Goal: Task Accomplishment & Management: Manage account settings

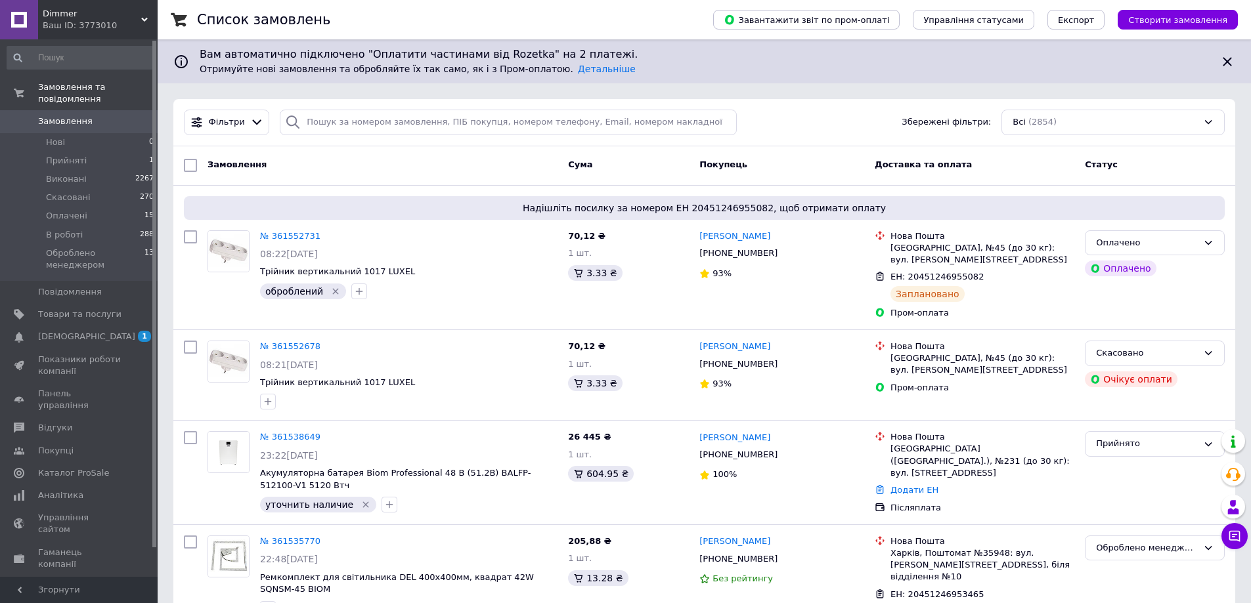
click at [140, 20] on div "Ваш ID: 3773010" at bounding box center [100, 26] width 115 height 12
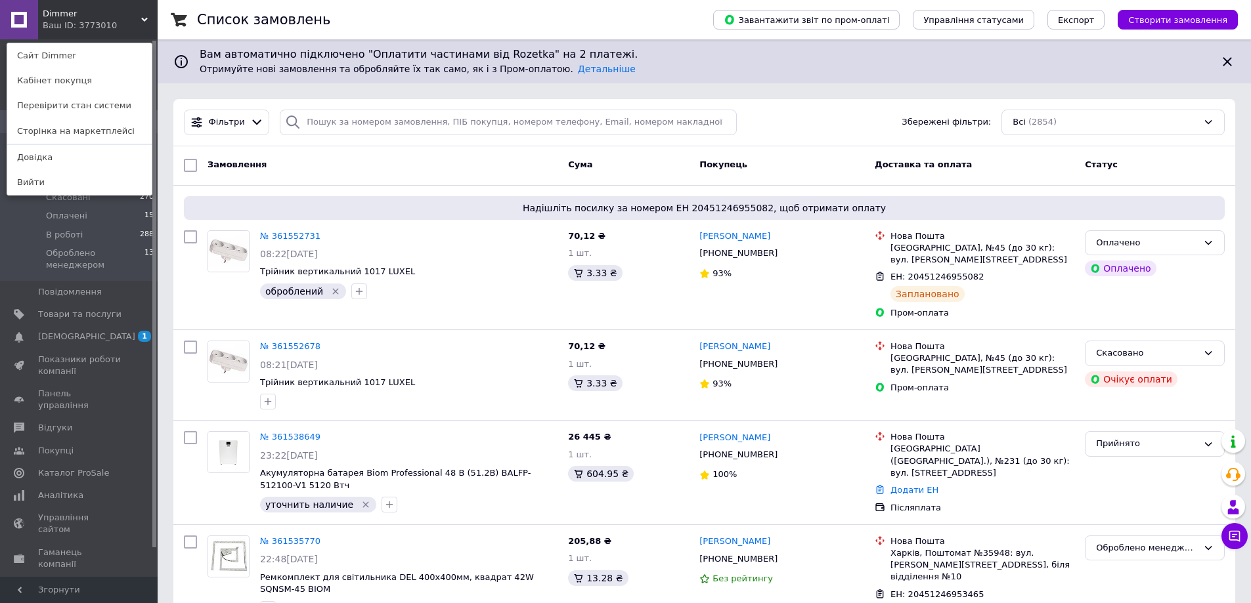
click at [118, 53] on link "Сайт Dimmer" at bounding box center [79, 55] width 144 height 25
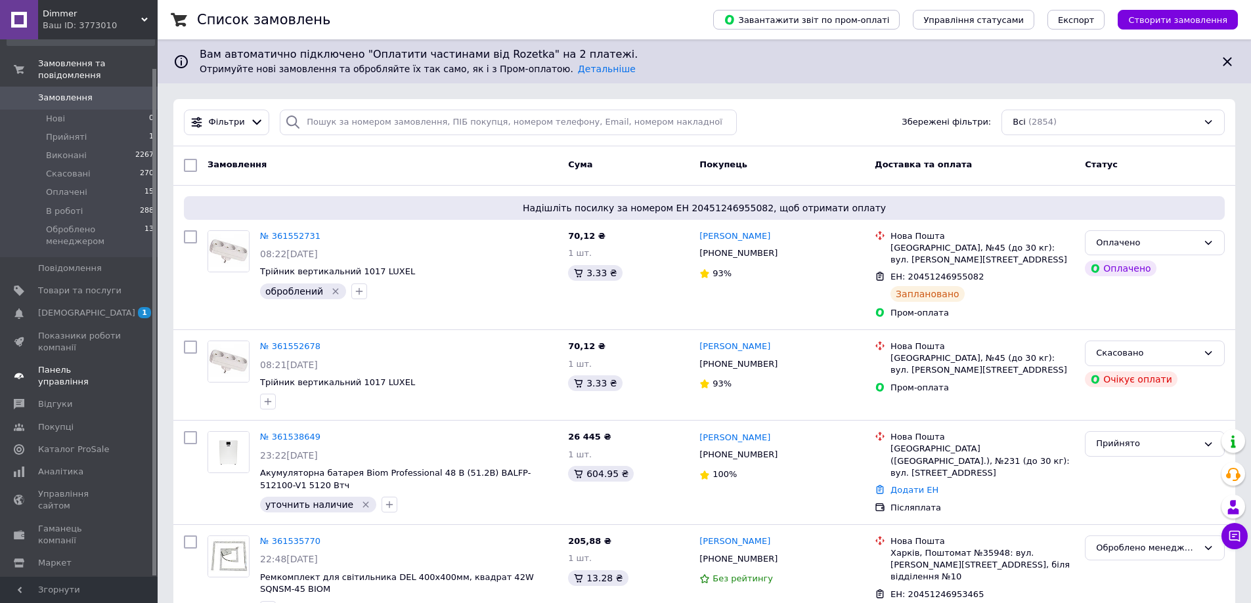
scroll to position [30, 0]
click at [58, 278] on span "Товари та послуги" at bounding box center [79, 284] width 83 height 12
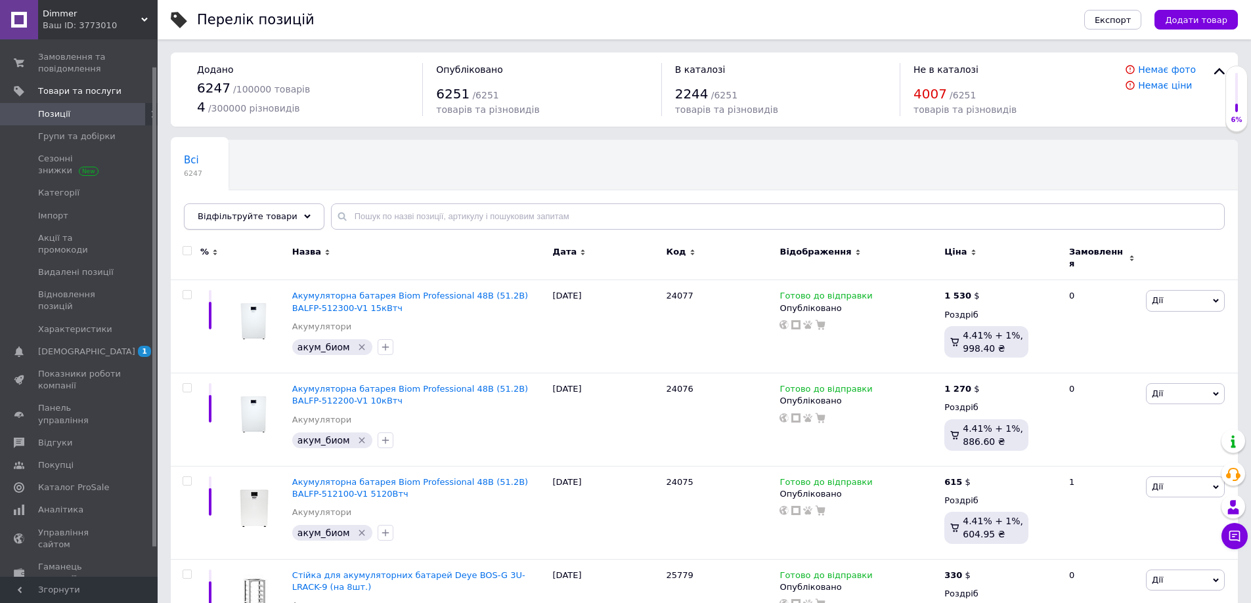
click at [270, 215] on span "Відфільтруйте товари" at bounding box center [248, 216] width 100 height 10
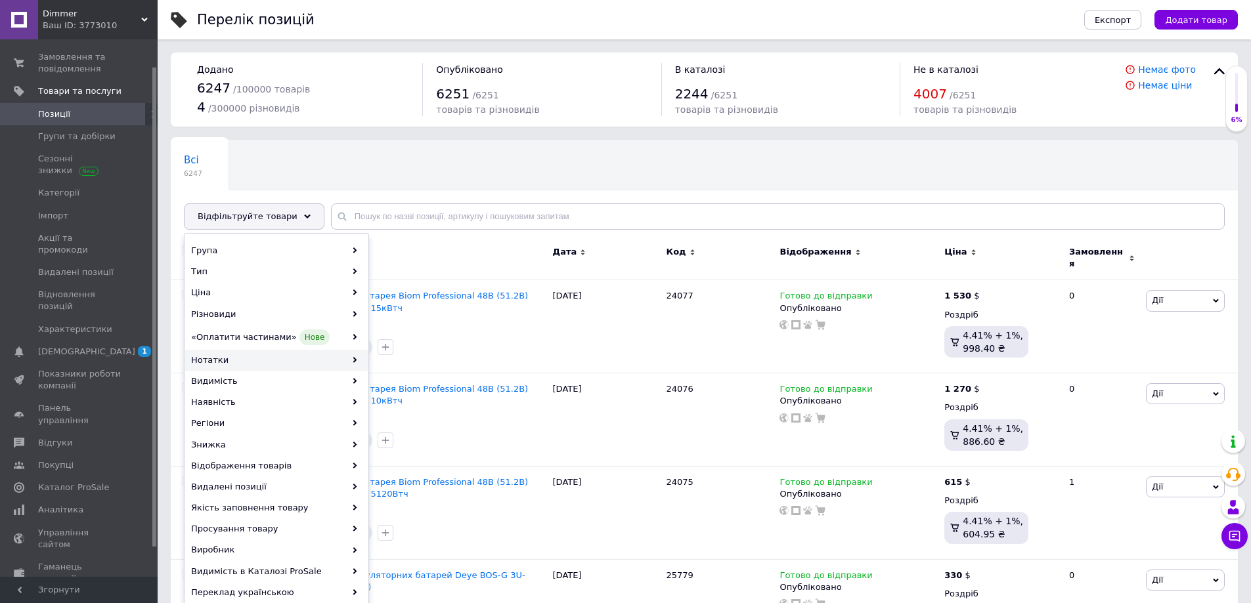
click at [255, 358] on div "Нотатки" at bounding box center [276, 360] width 183 height 21
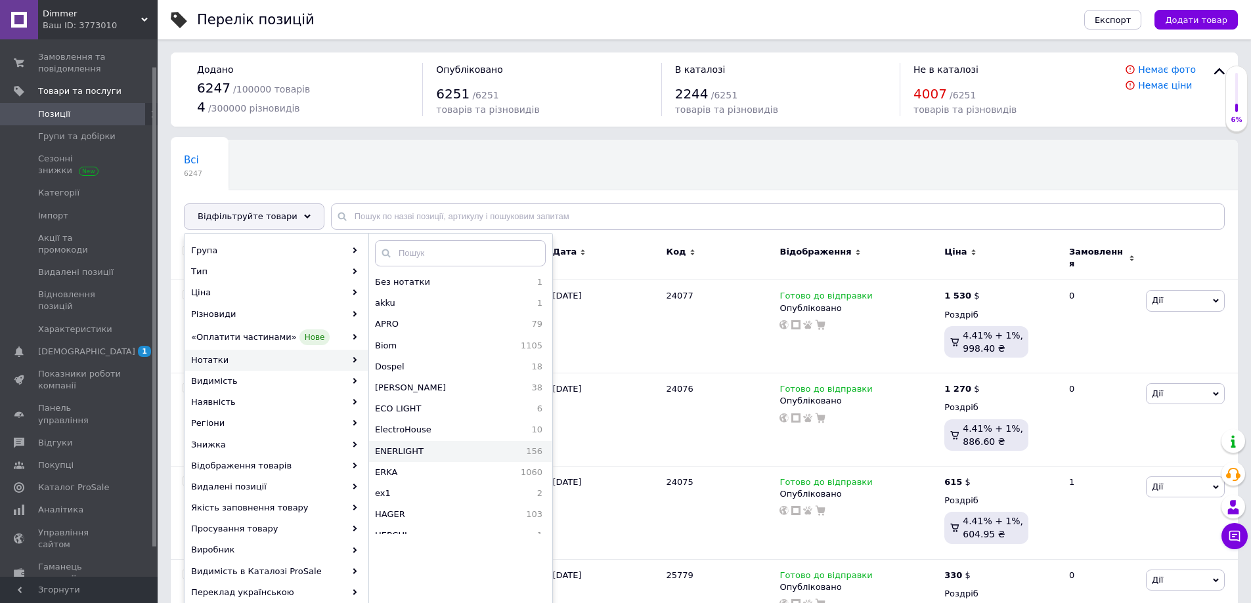
scroll to position [66, 0]
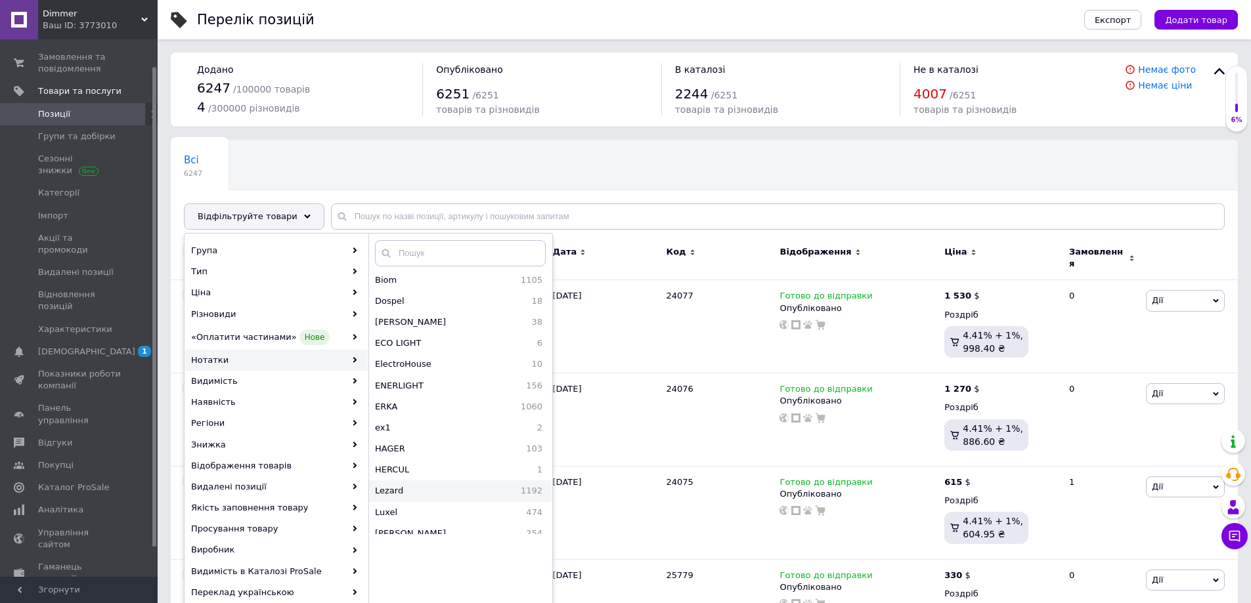
click at [416, 484] on div "Lezard 1192" at bounding box center [460, 491] width 183 height 21
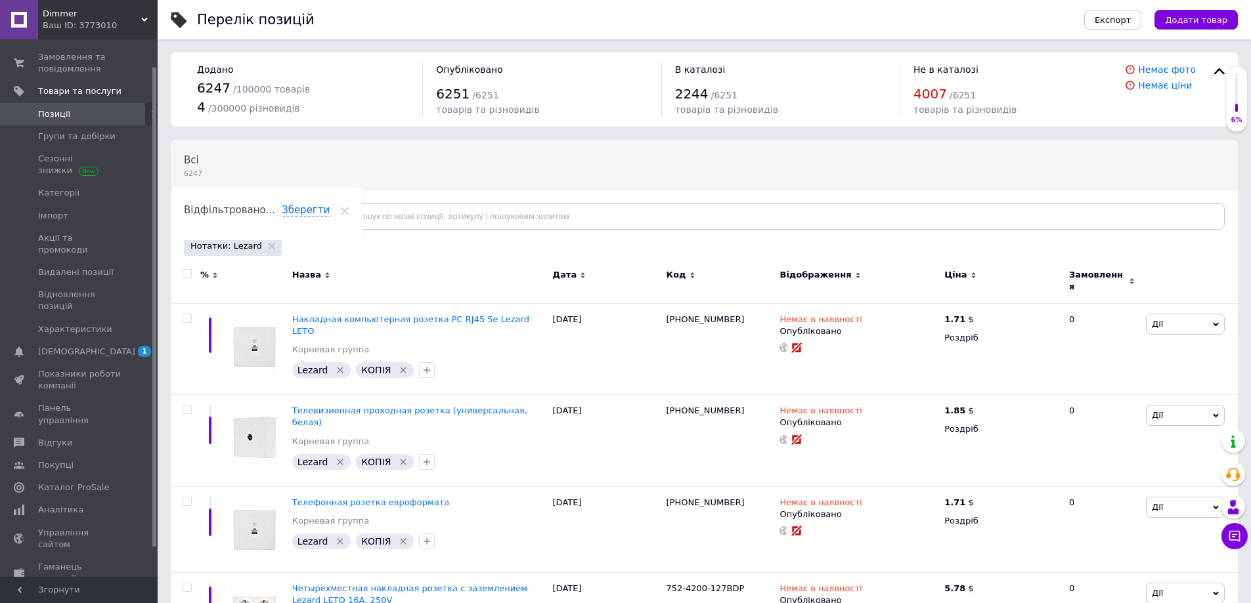
click at [304, 218] on icon at bounding box center [307, 216] width 7 height 7
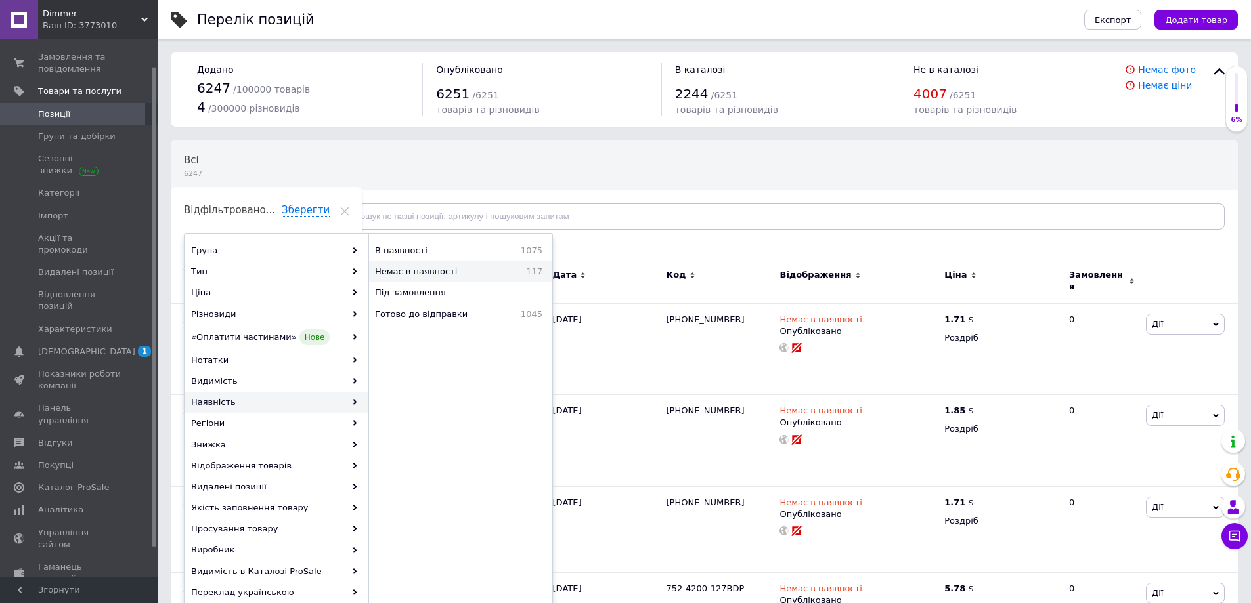
click at [436, 274] on span "Немає в наявності" at bounding box center [440, 272] width 131 height 12
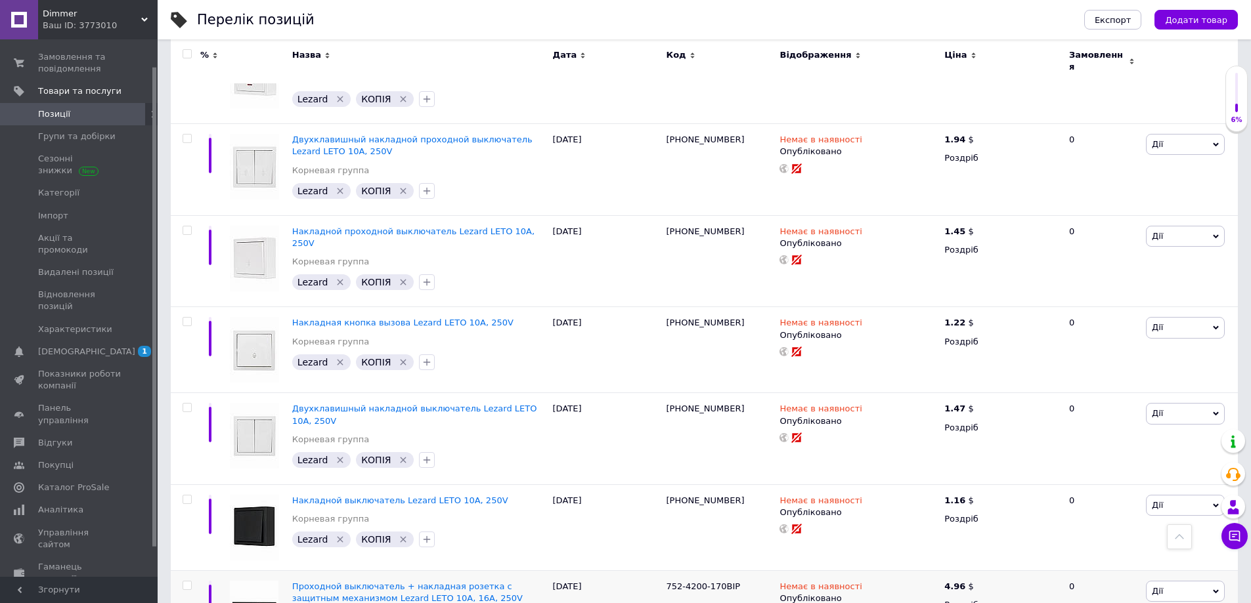
scroll to position [1561, 0]
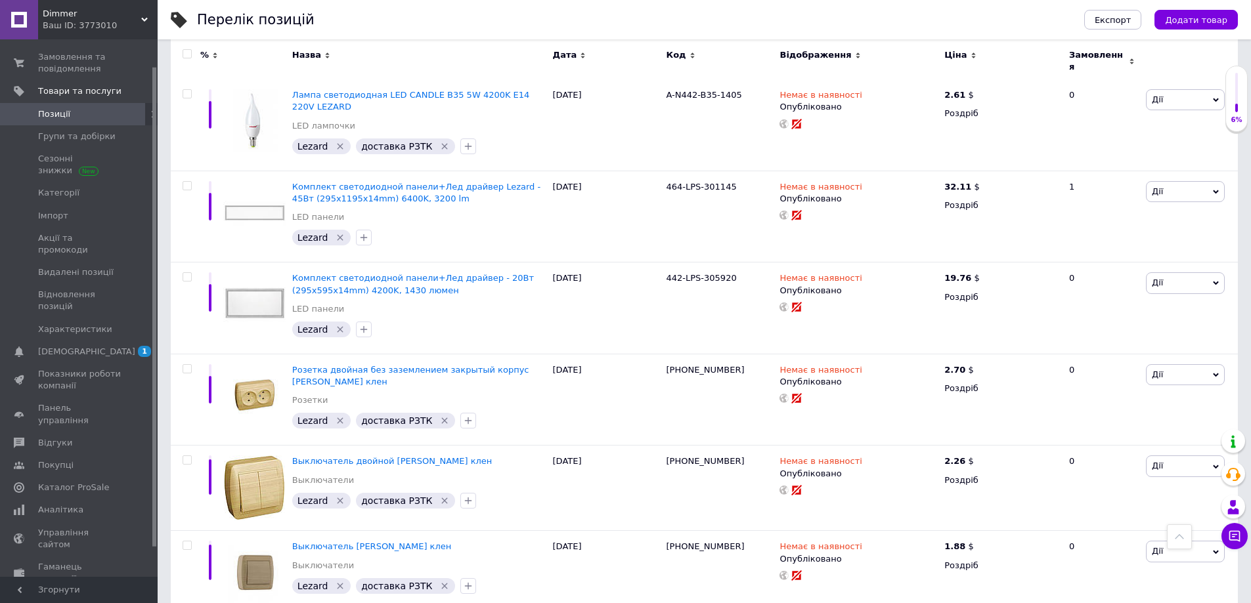
scroll to position [8570, 0]
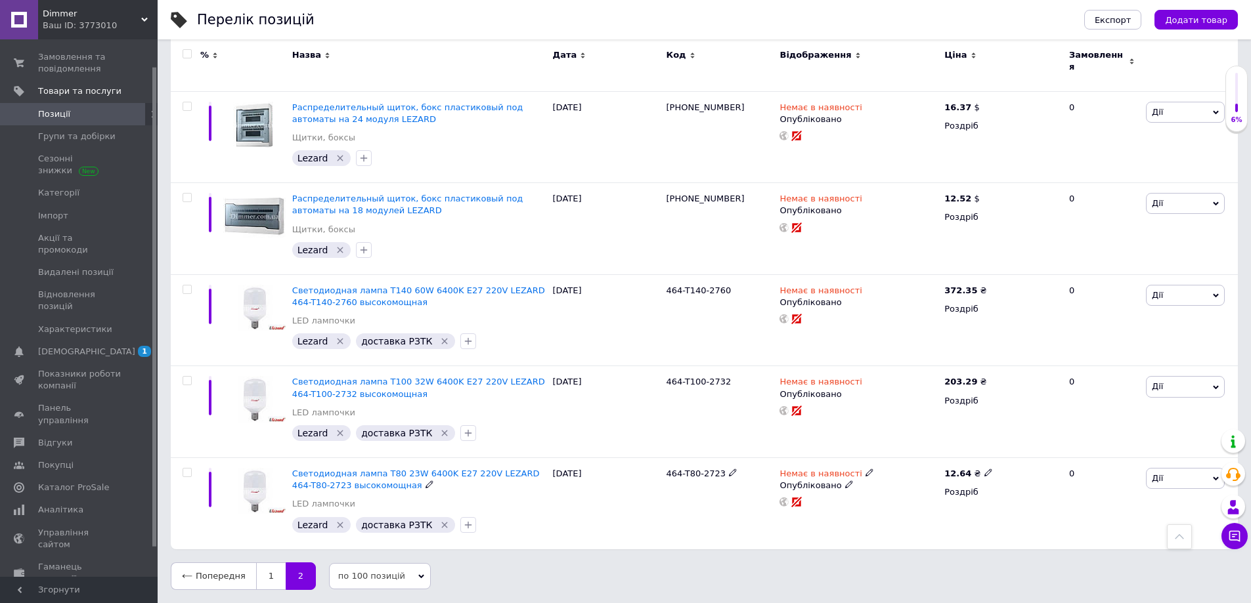
scroll to position [1241, 0]
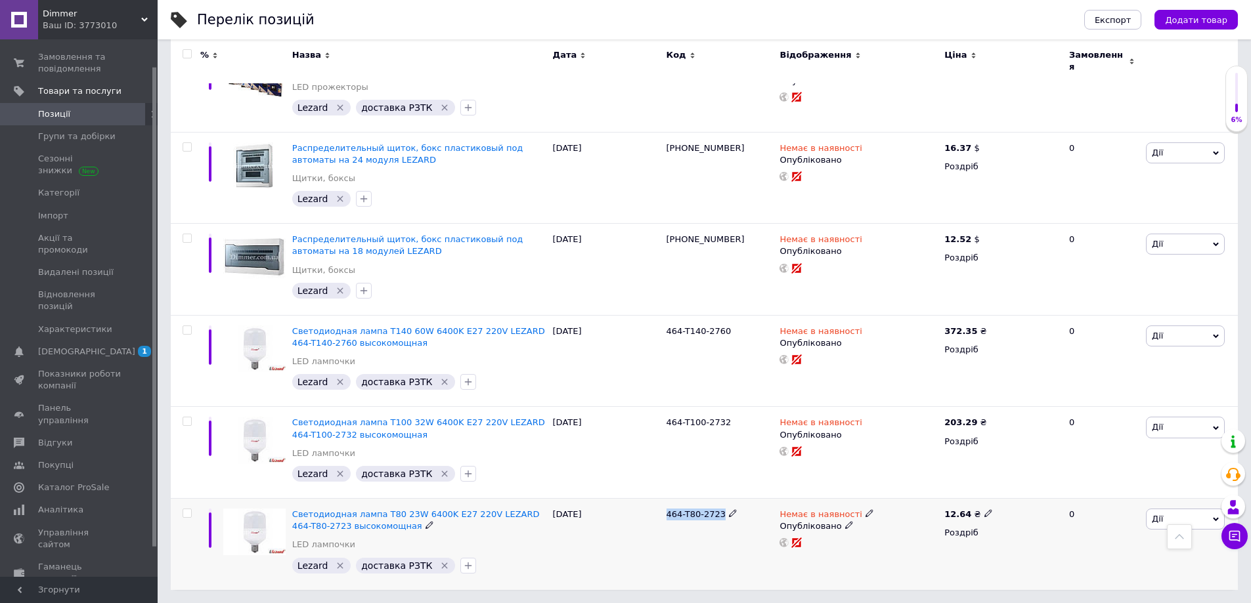
drag, startPoint x: 666, startPoint y: 475, endPoint x: 717, endPoint y: 469, distance: 51.6
click at [717, 510] on span "464-T80-2723" at bounding box center [696, 515] width 60 height 10
copy span "464-T80-2723"
click at [463, 561] on icon "button" at bounding box center [468, 566] width 11 height 11
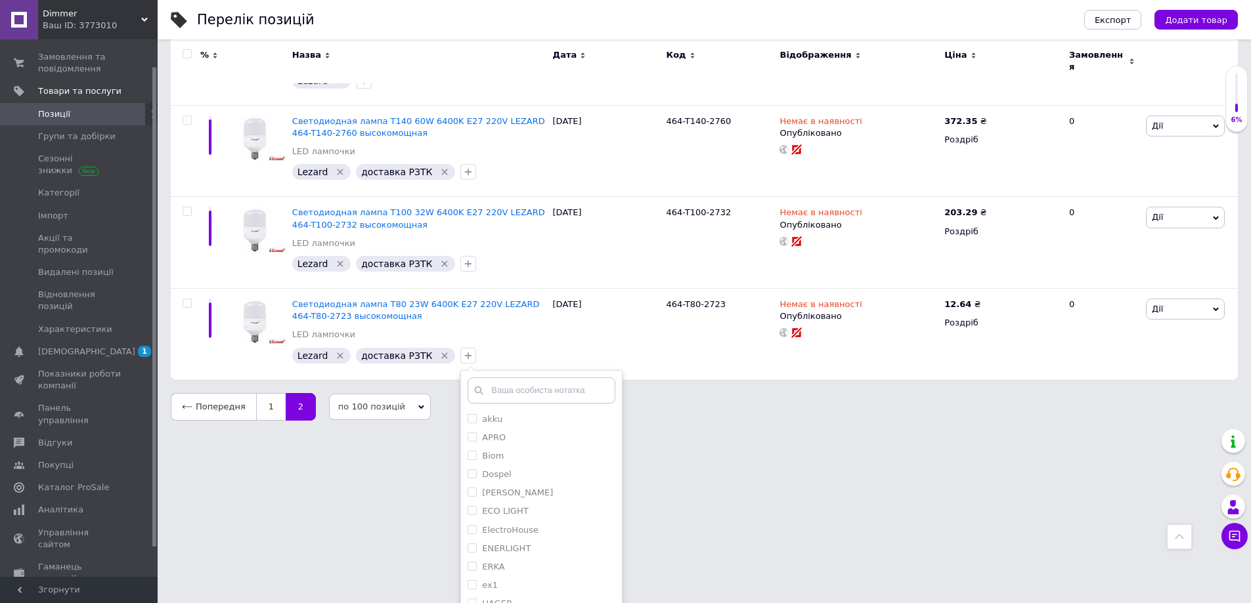
scroll to position [1458, 0]
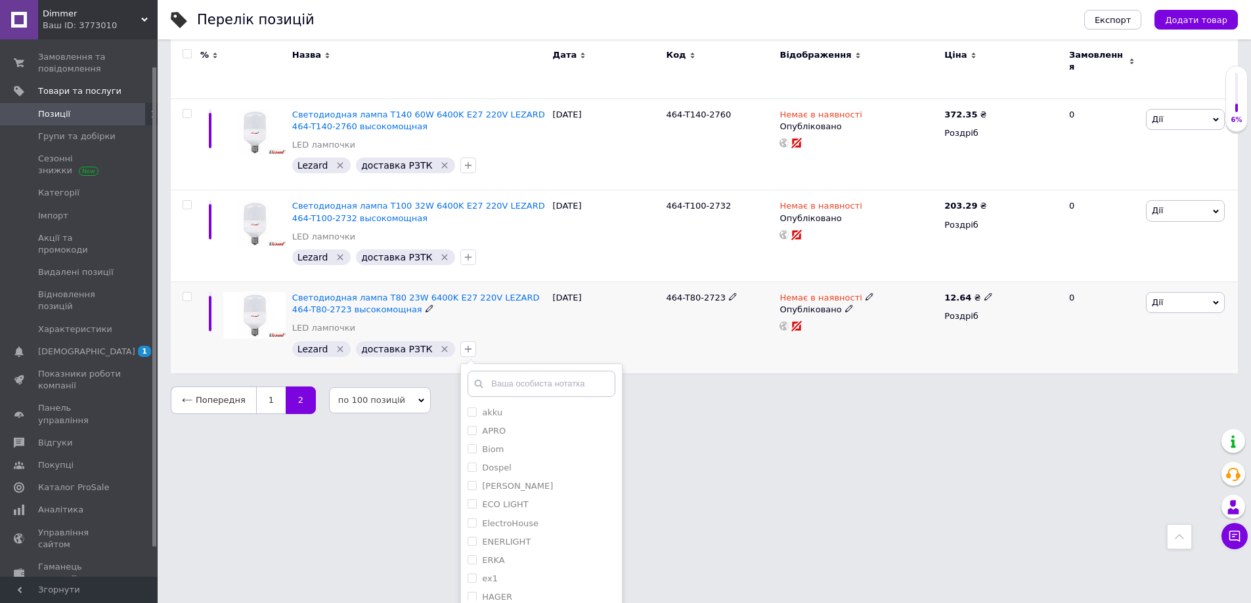
click at [542, 371] on input "text" at bounding box center [541, 384] width 148 height 26
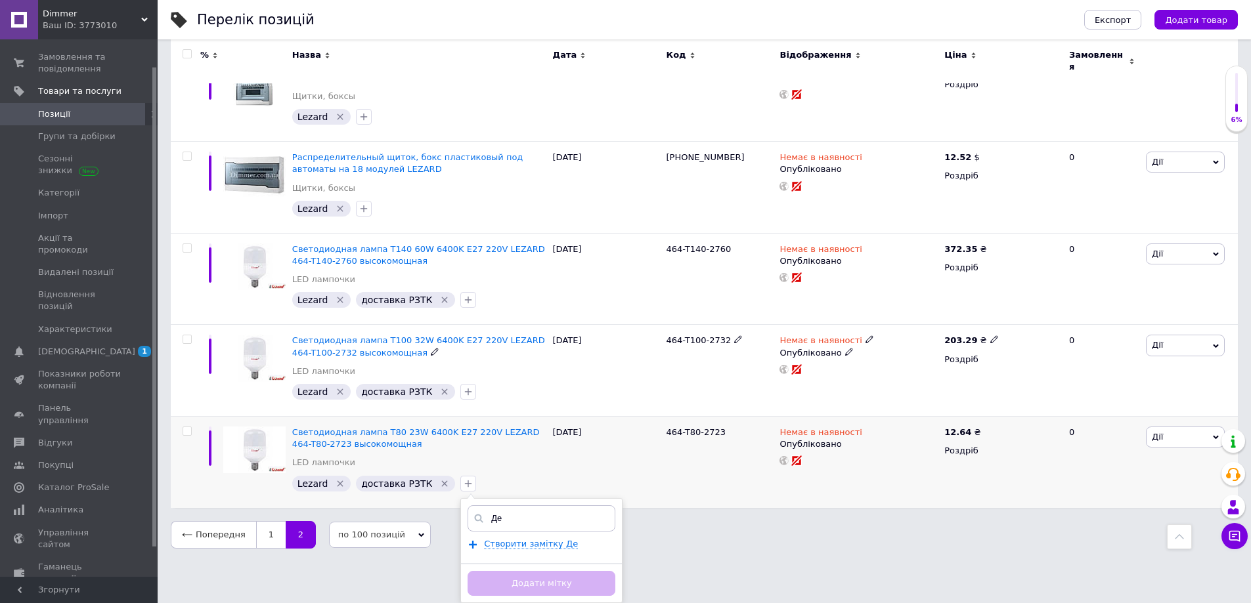
scroll to position [1282, 0]
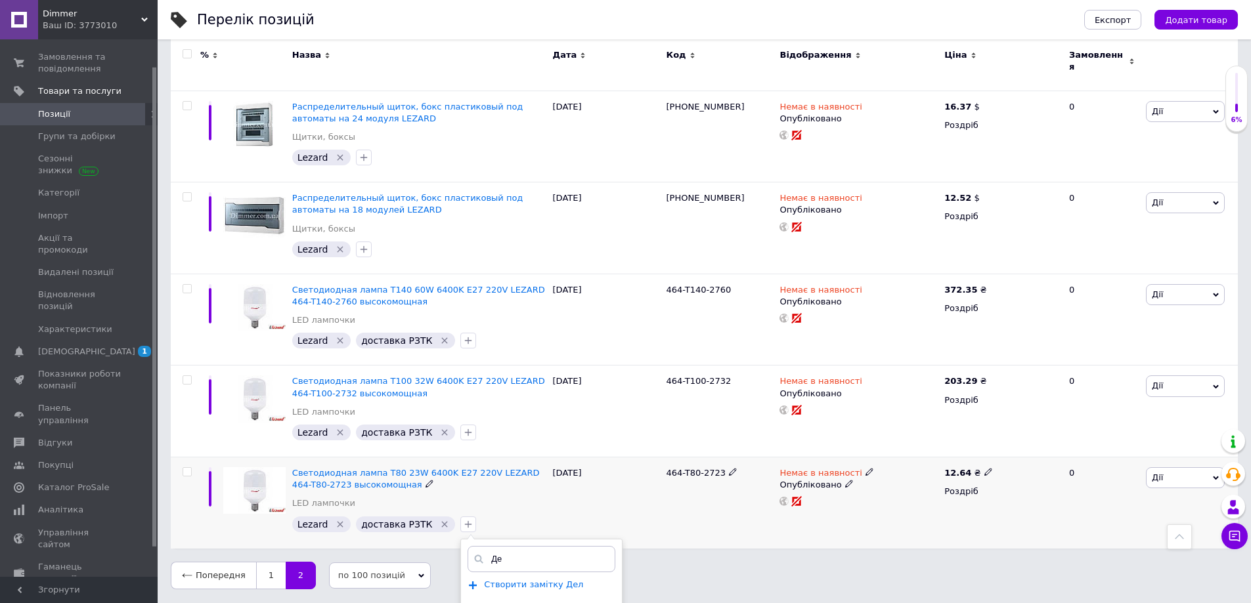
type input "Д"
type input "Лезард Дел"
click at [536, 580] on span "Створити замiтку Лезард Дел" at bounding box center [523, 591] width 79 height 22
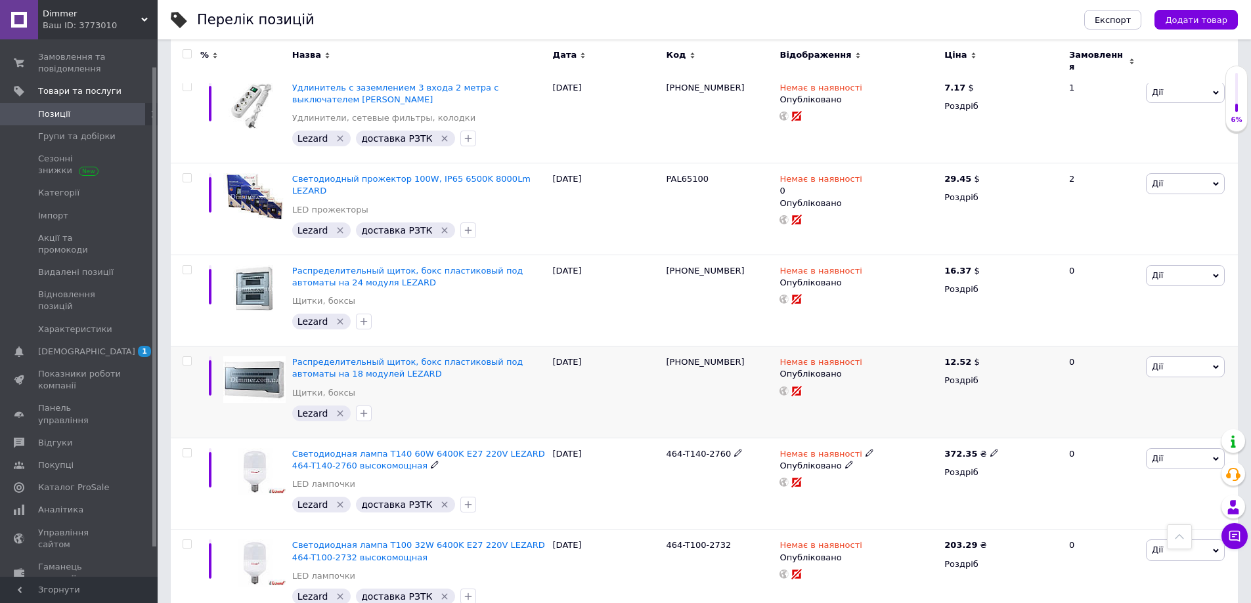
scroll to position [1241, 0]
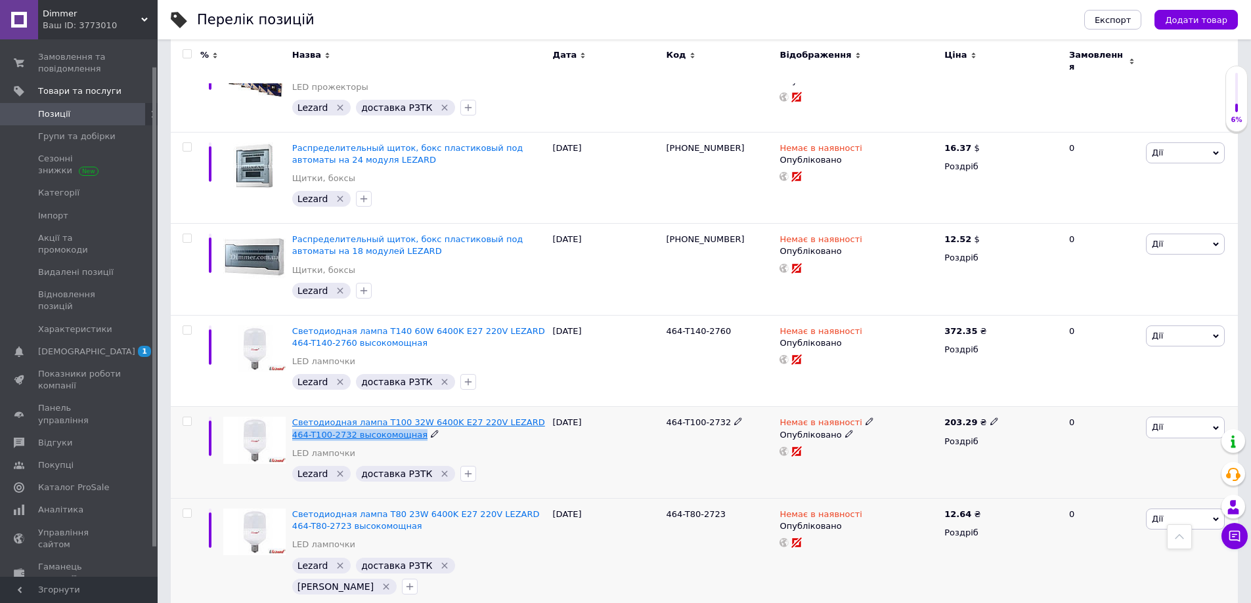
drag, startPoint x: 414, startPoint y: 394, endPoint x: 511, endPoint y: 383, distance: 97.8
click at [511, 417] on div "Светодиодная лампа T100 32W 6400K E27 220V LEZARD 464-T100-2732 высокомощная" at bounding box center [419, 429] width 254 height 24
copy div "464-T100-2732 высокомощная"
click at [463, 469] on icon "button" at bounding box center [468, 474] width 11 height 11
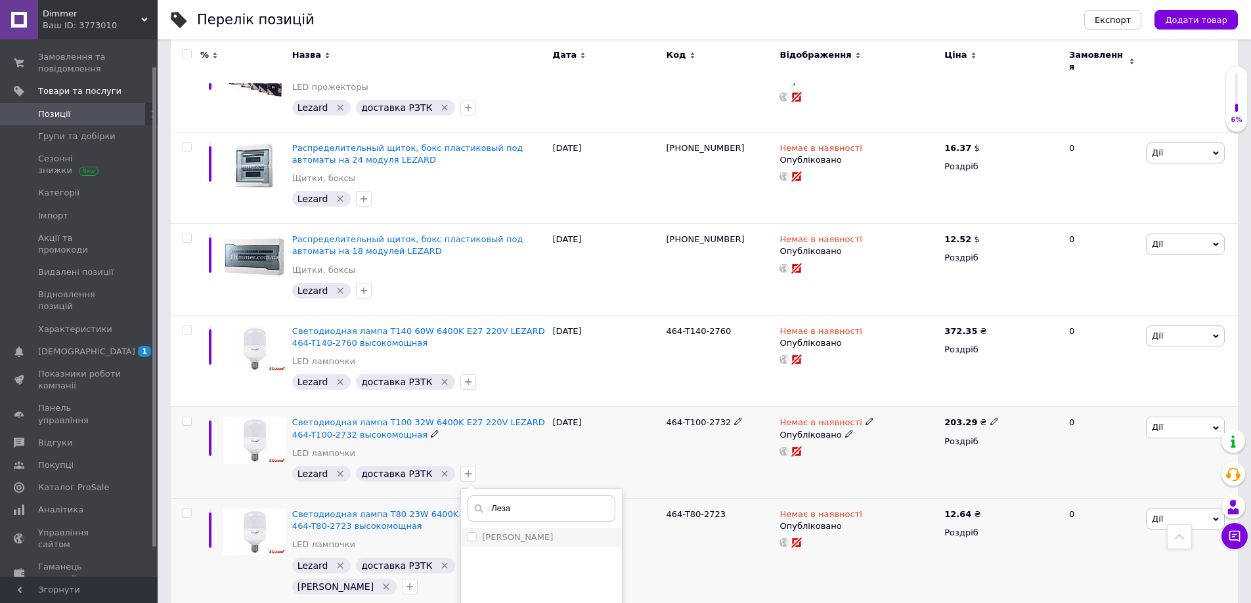
type input "Леза"
click at [504, 532] on label "Лезард Дел" at bounding box center [517, 537] width 71 height 10
checkbox input "true"
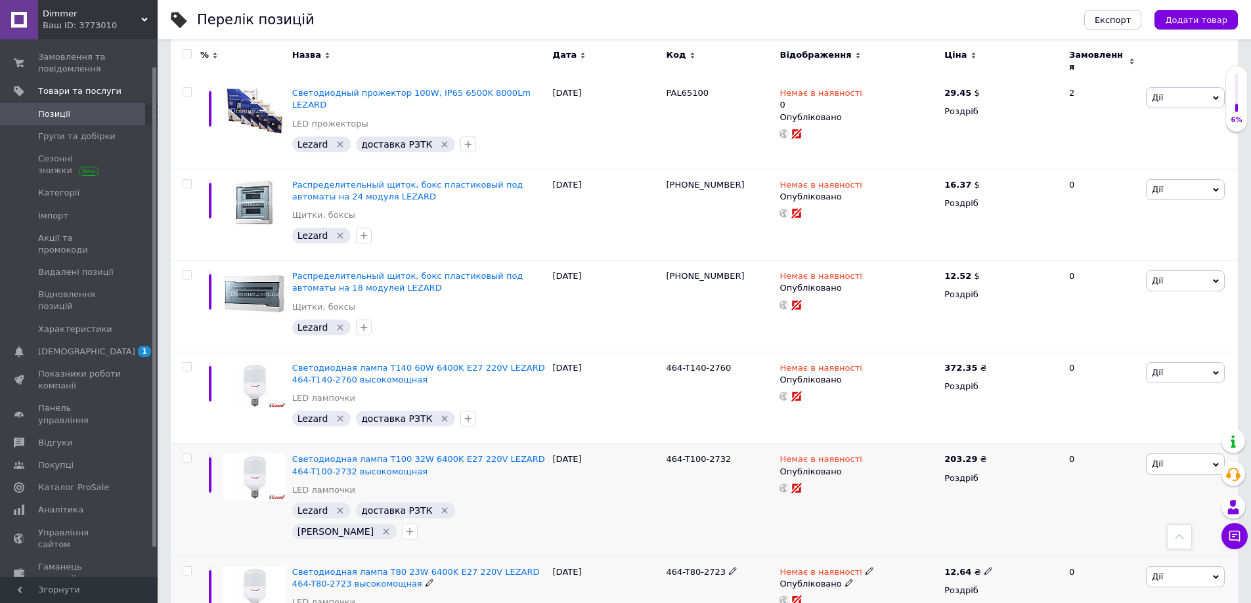
scroll to position [1175, 0]
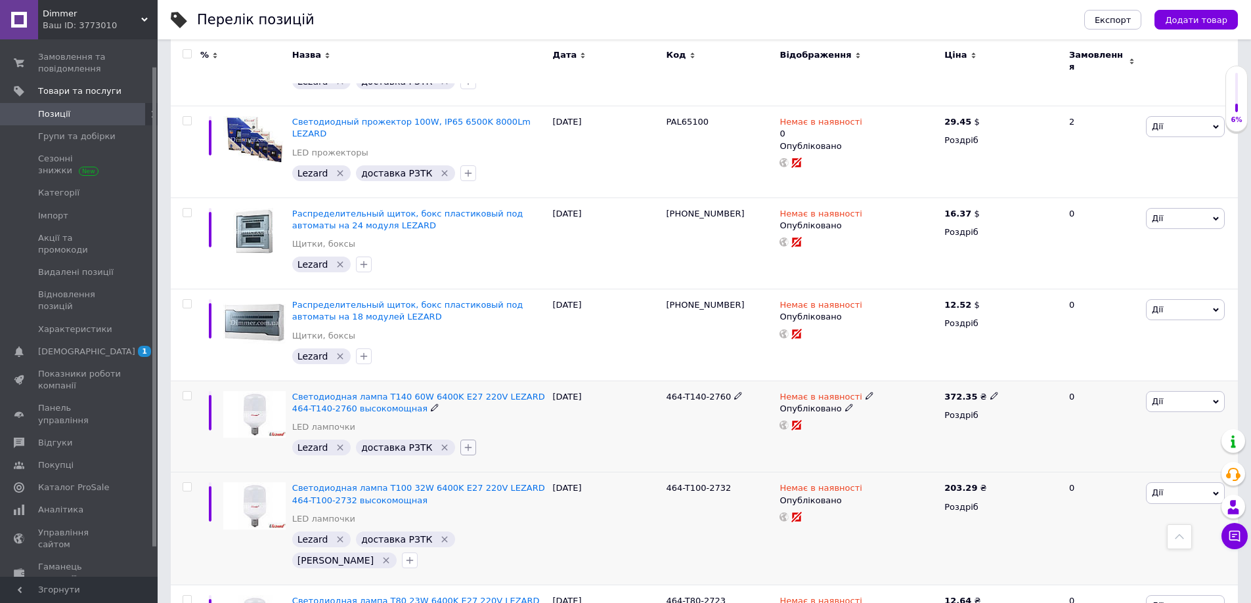
click at [463, 443] on icon "button" at bounding box center [468, 448] width 11 height 11
type input "о"
type input "лез"
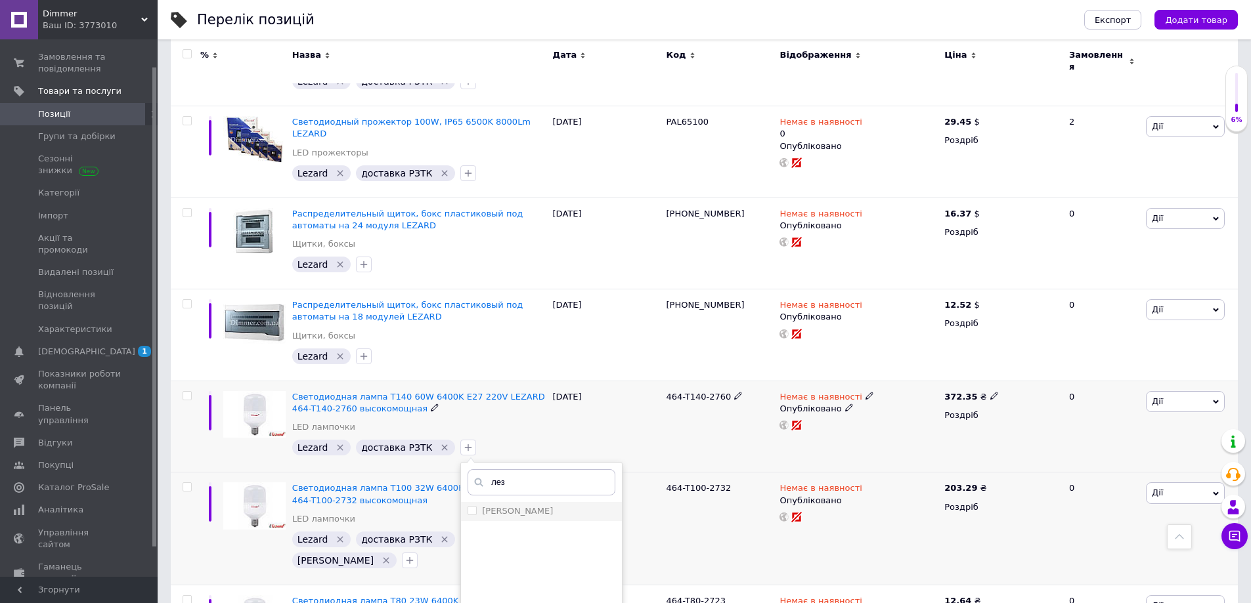
click at [535, 506] on div "Лезард Дел" at bounding box center [541, 512] width 148 height 12
checkbox input "true"
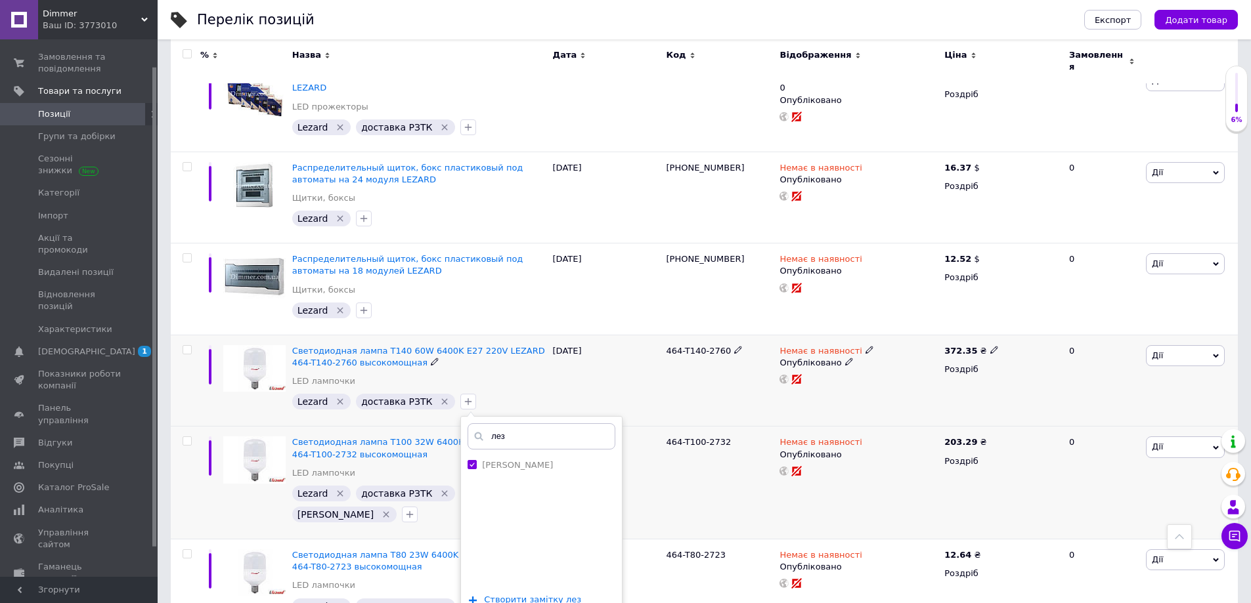
scroll to position [1241, 0]
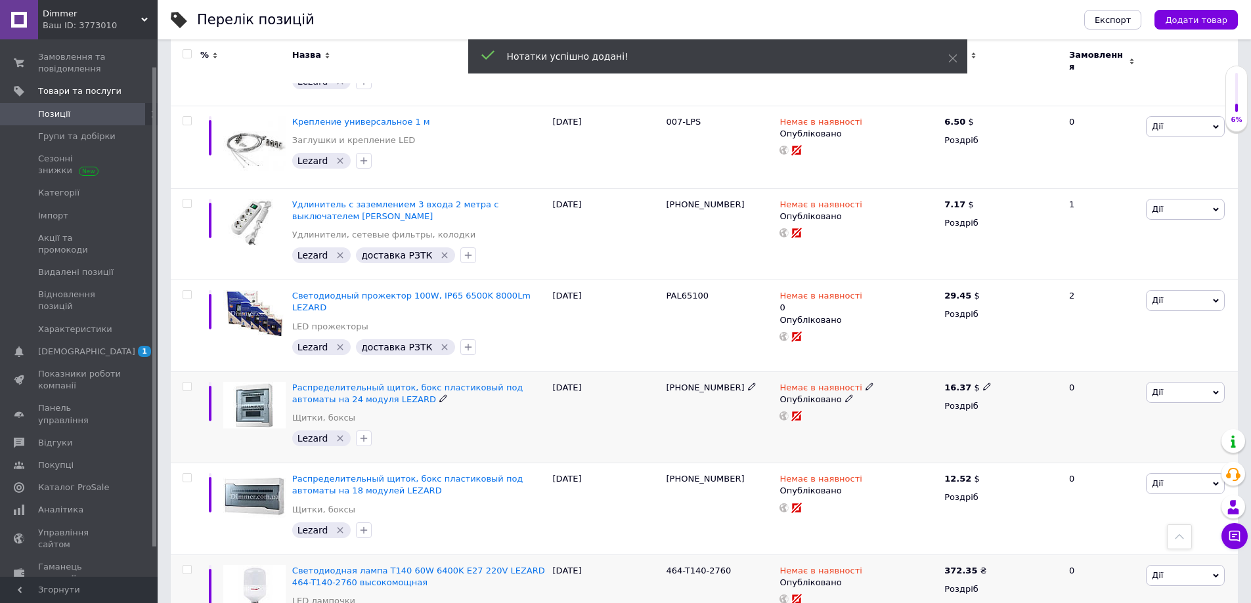
scroll to position [978, 0]
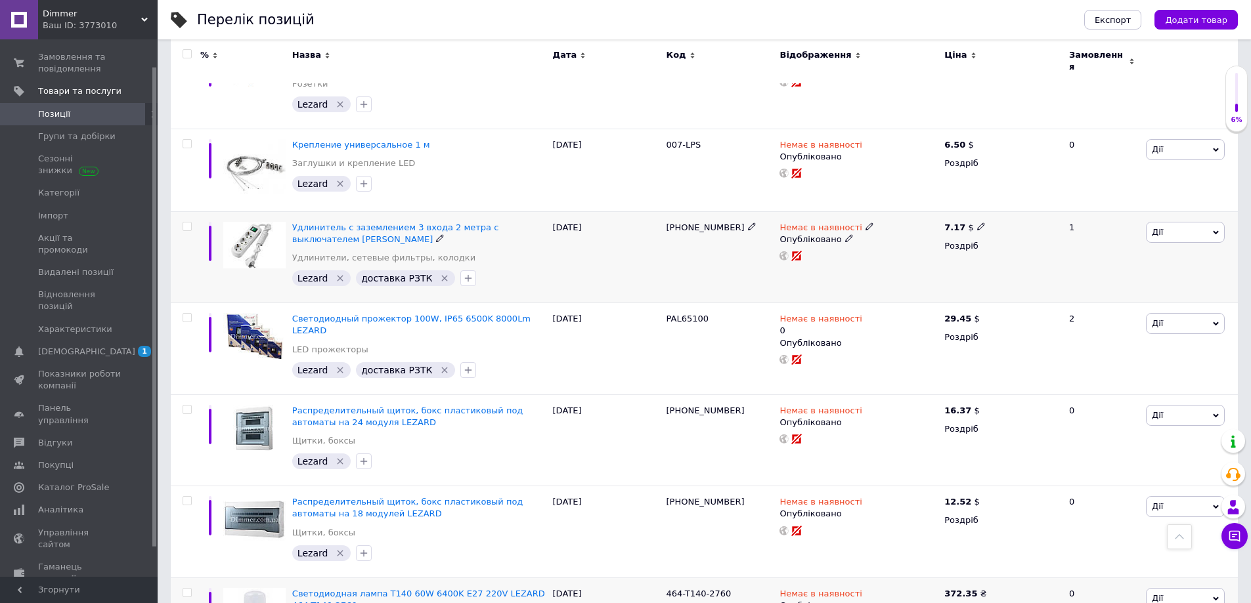
click at [347, 222] on div "Удлинитель c заземлением 3 входа 2 метра с выключателем Lezard LETITIA" at bounding box center [419, 234] width 254 height 24
click at [436, 234] on icon at bounding box center [440, 238] width 8 height 8
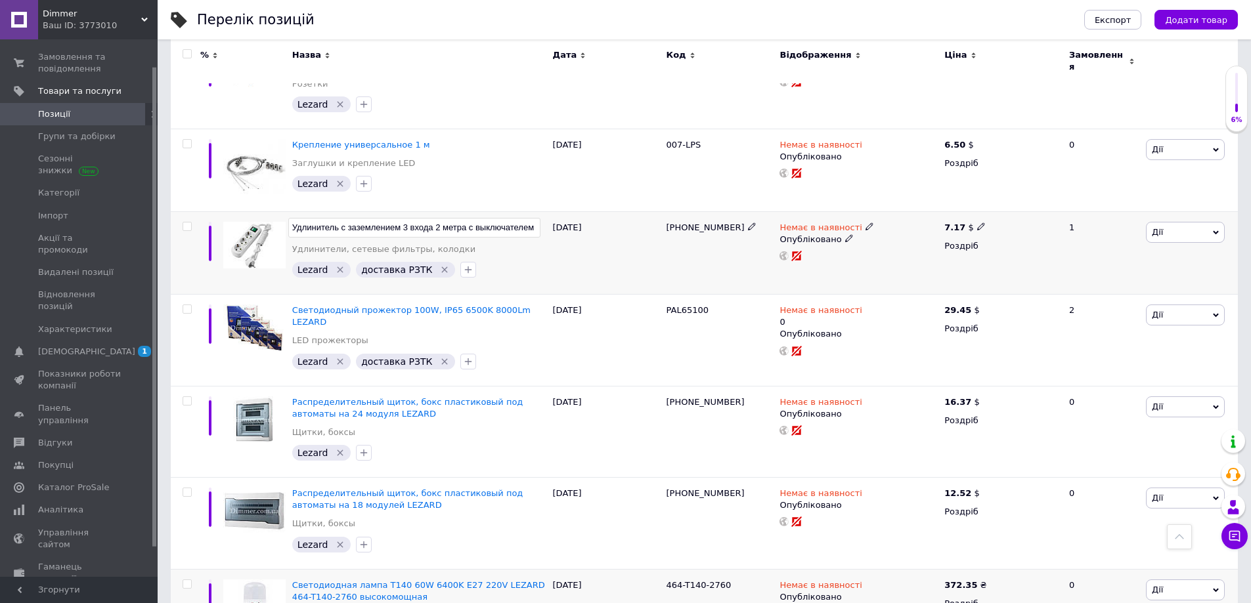
scroll to position [0, 60]
drag, startPoint x: 503, startPoint y: 200, endPoint x: 552, endPoint y: 200, distance: 48.6
click at [552, 211] on div "Удлинитель c заземлением 3 входа 2 метра с выключателем Lezard LETITIA Удлините…" at bounding box center [704, 252] width 1067 height 83
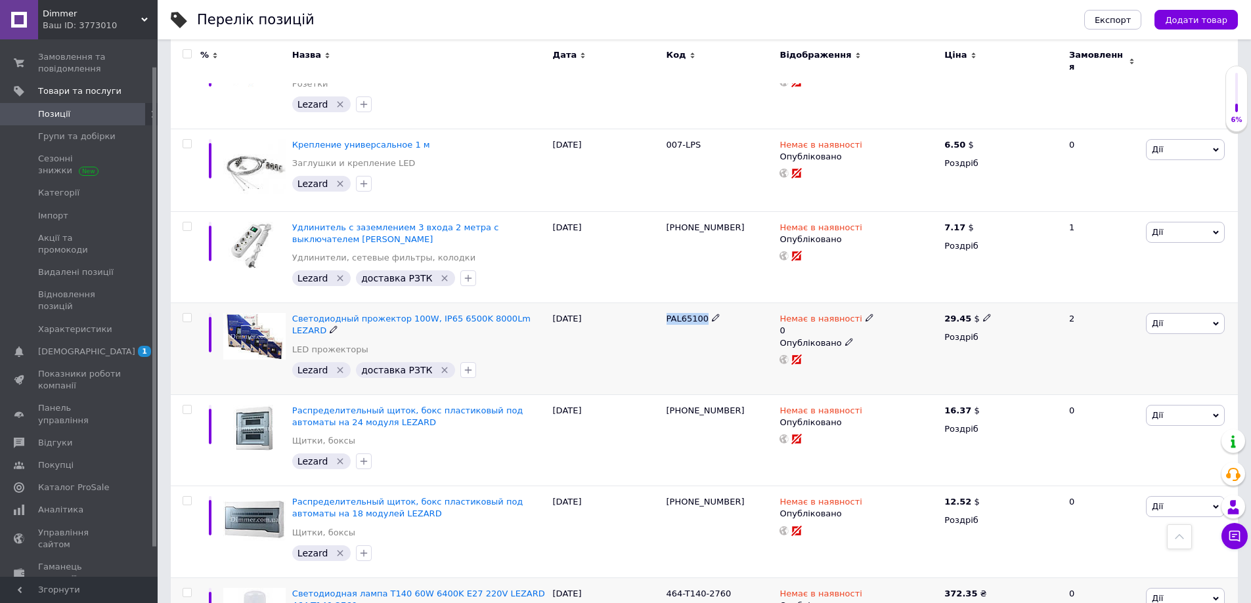
drag, startPoint x: 665, startPoint y: 288, endPoint x: 702, endPoint y: 290, distance: 36.8
click at [702, 303] on div "PAL65100" at bounding box center [720, 349] width 114 height 92
copy span "PAL65100"
click at [463, 365] on icon "button" at bounding box center [468, 370] width 11 height 11
type input "лез"
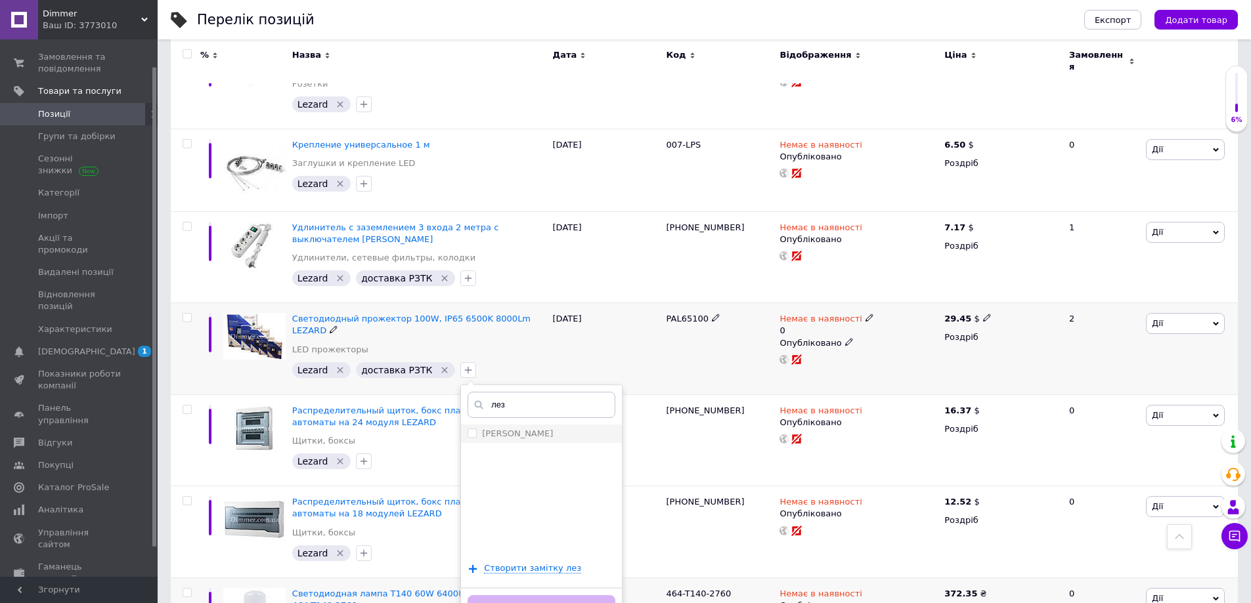
click at [492, 429] on label "Лезард Дел" at bounding box center [517, 434] width 71 height 10
checkbox input "true"
click at [540, 596] on button "Додати мітку" at bounding box center [541, 609] width 148 height 26
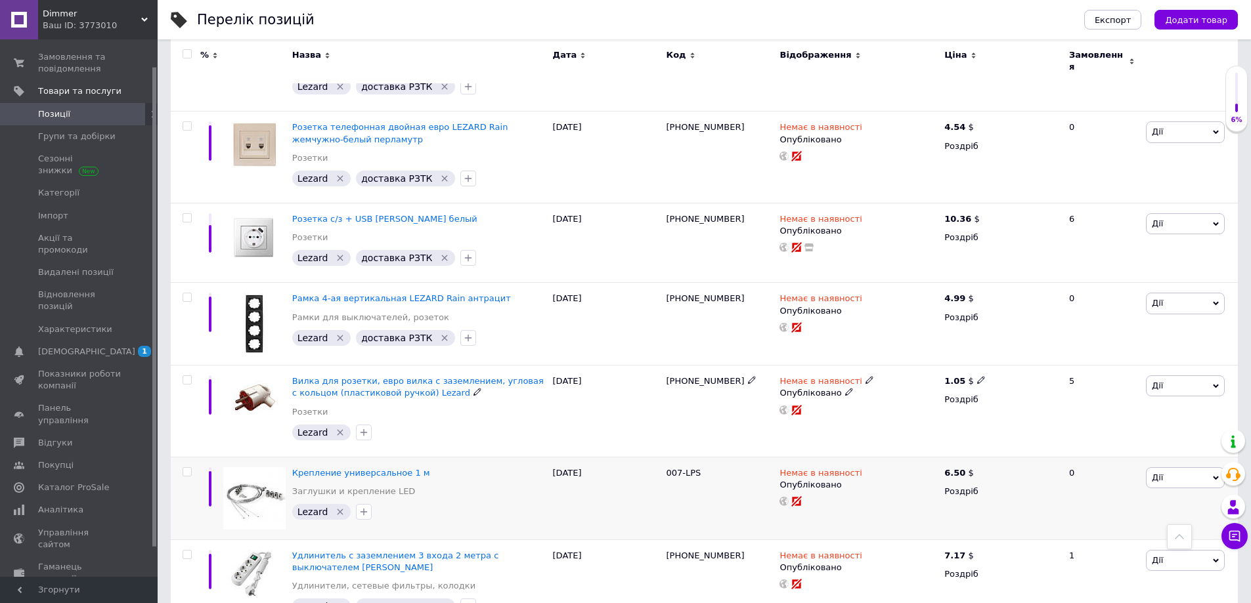
scroll to position [584, 0]
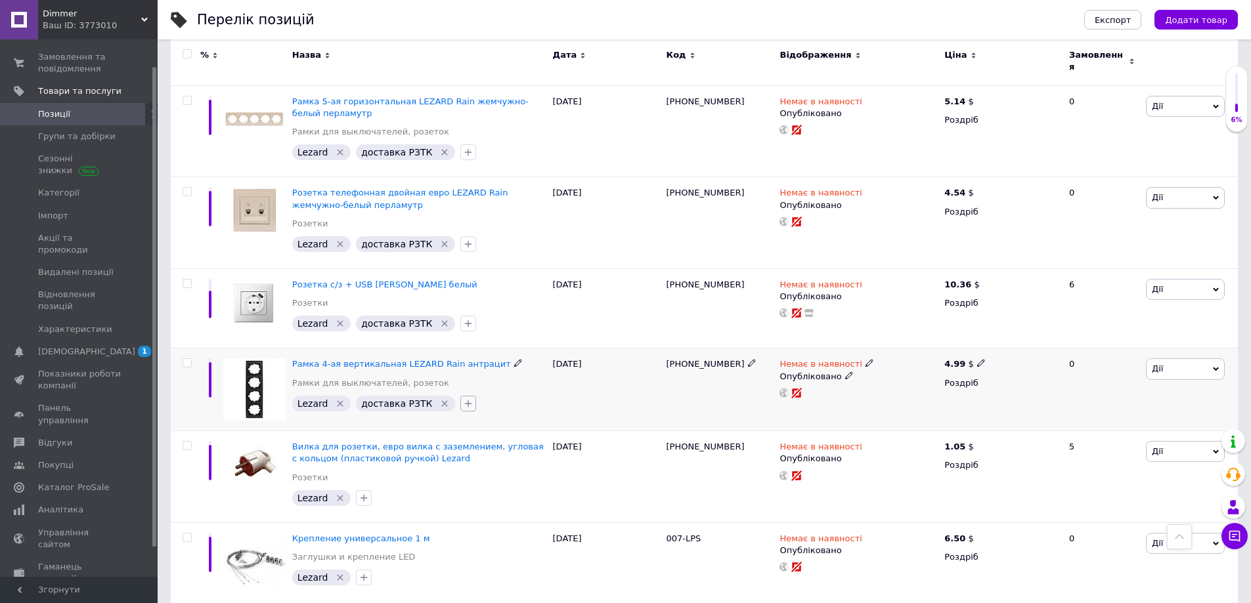
click at [463, 399] on icon "button" at bounding box center [468, 404] width 11 height 11
type input "лезар"
click at [502, 462] on label "Лезард Дел" at bounding box center [517, 467] width 71 height 10
checkbox input "true"
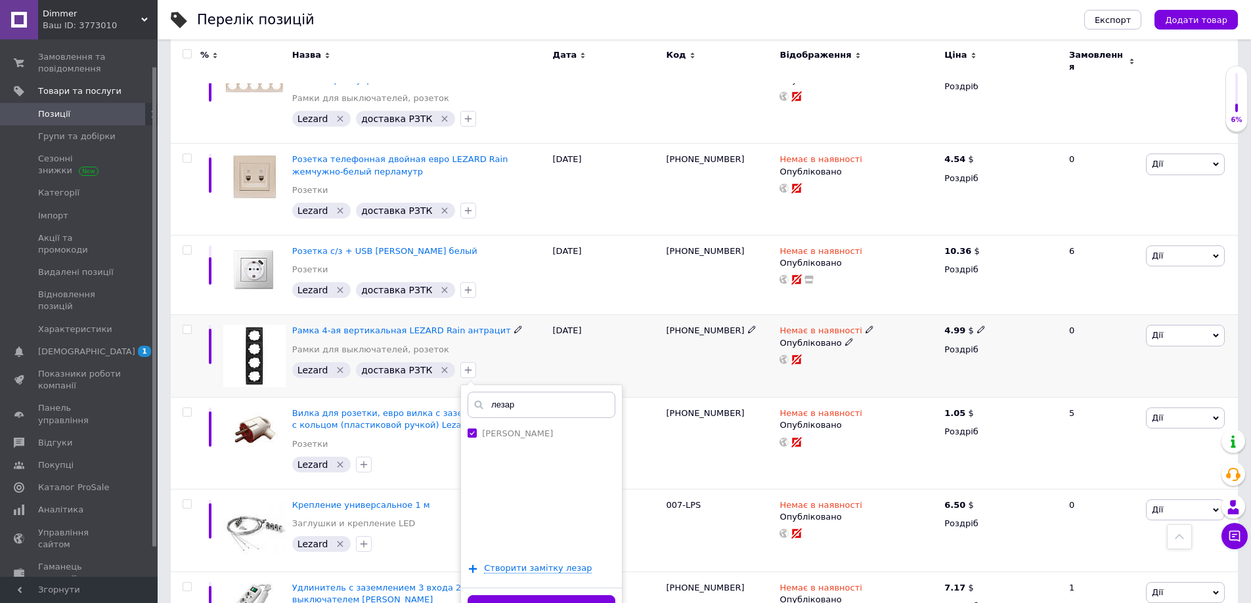
scroll to position [650, 0]
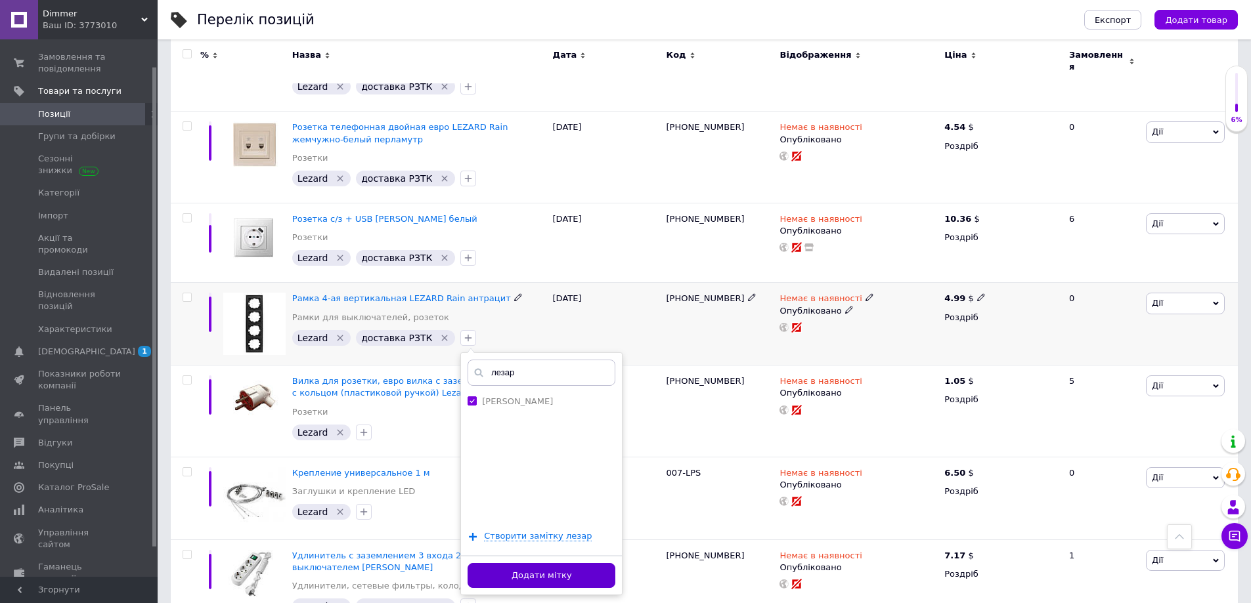
click at [585, 563] on button "Додати мітку" at bounding box center [541, 576] width 148 height 26
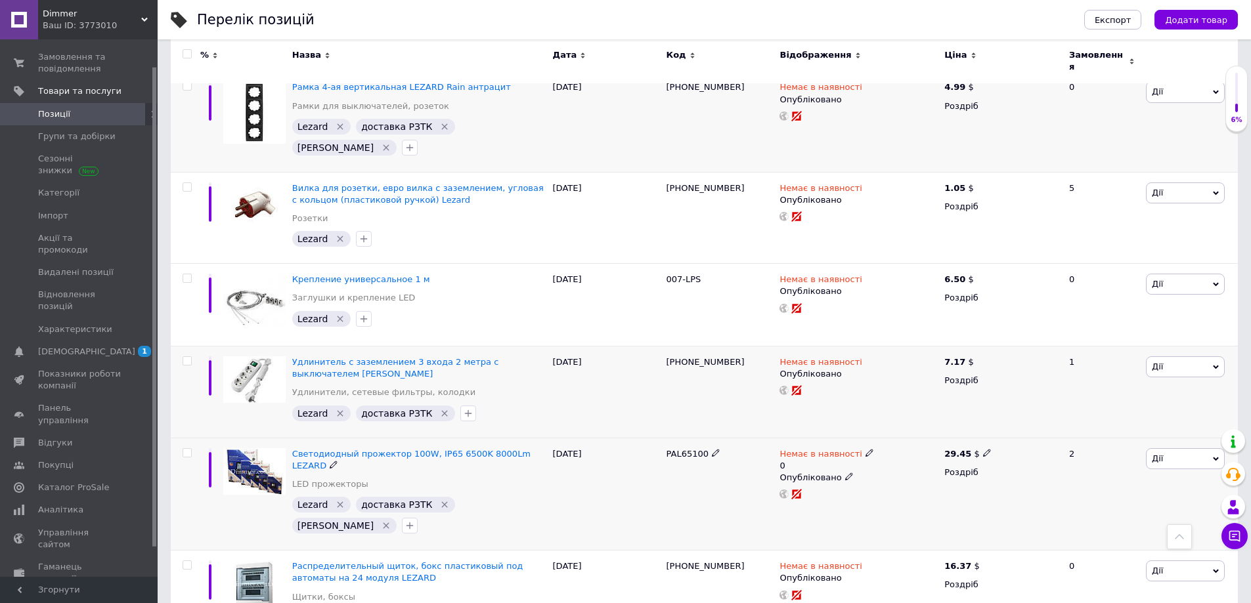
scroll to position [847, 0]
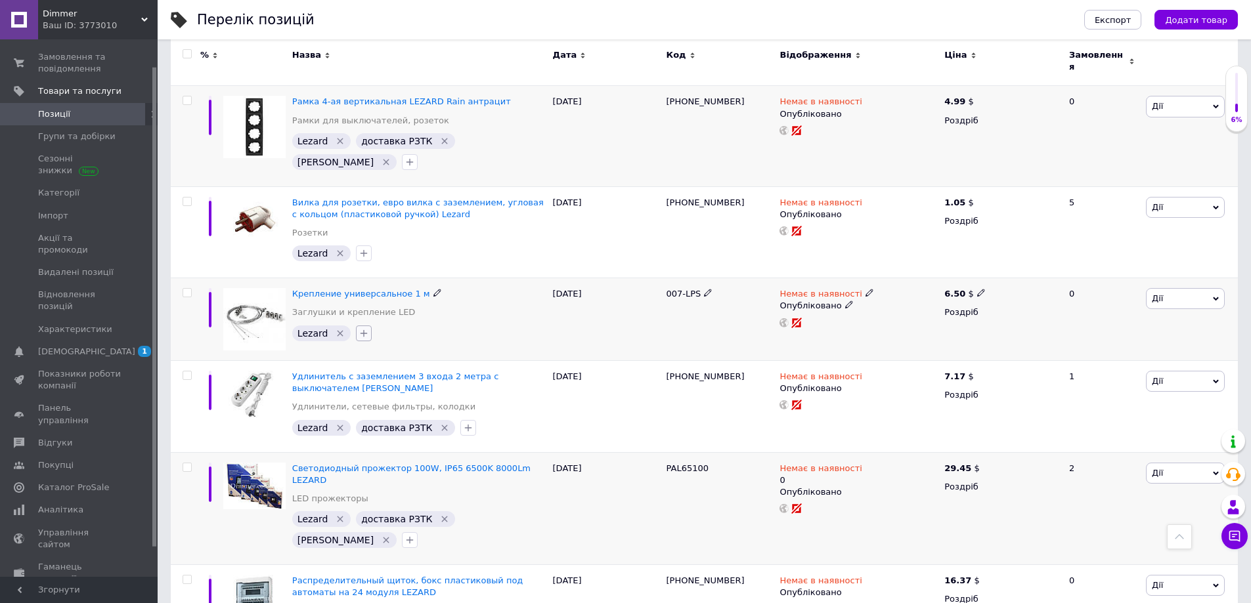
click at [360, 328] on icon "button" at bounding box center [363, 333] width 11 height 11
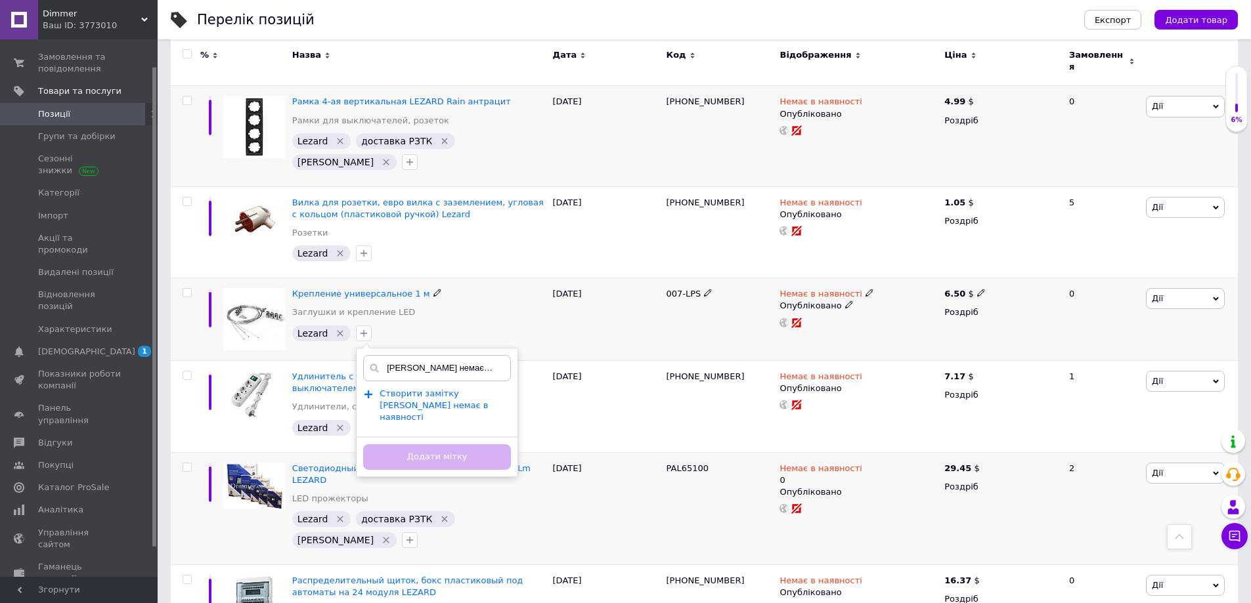
type input "Лезард немає в наявності"
click at [403, 389] on span "Створити замiтку Лезард немає в наявності" at bounding box center [434, 406] width 108 height 34
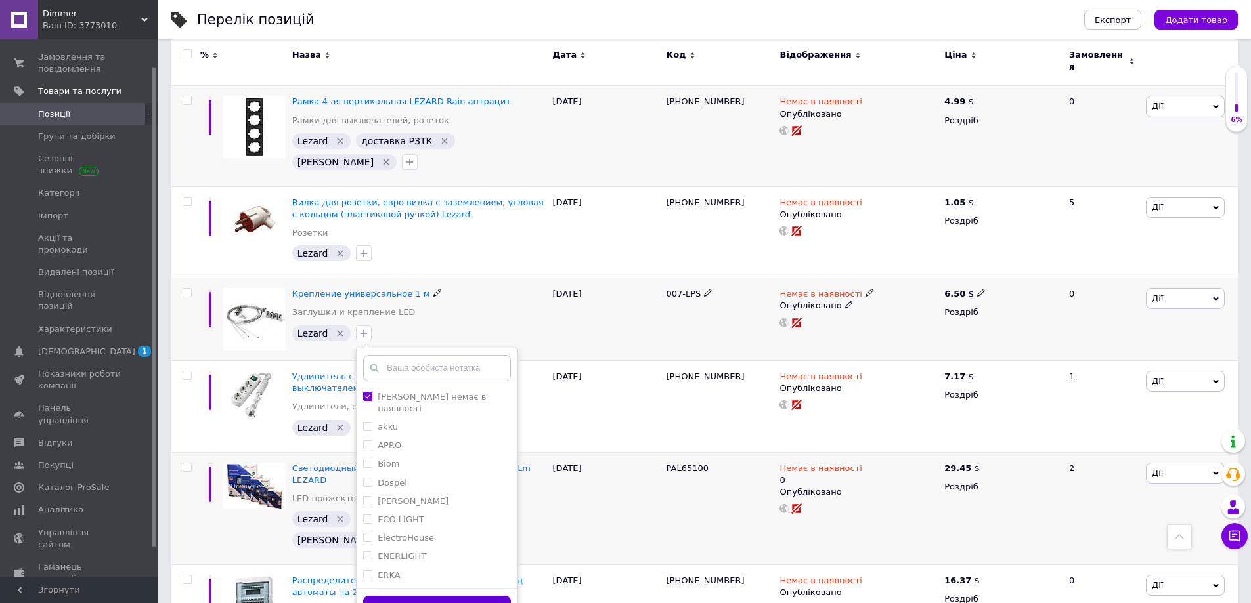
click at [459, 596] on button "Додати мітку" at bounding box center [437, 609] width 148 height 26
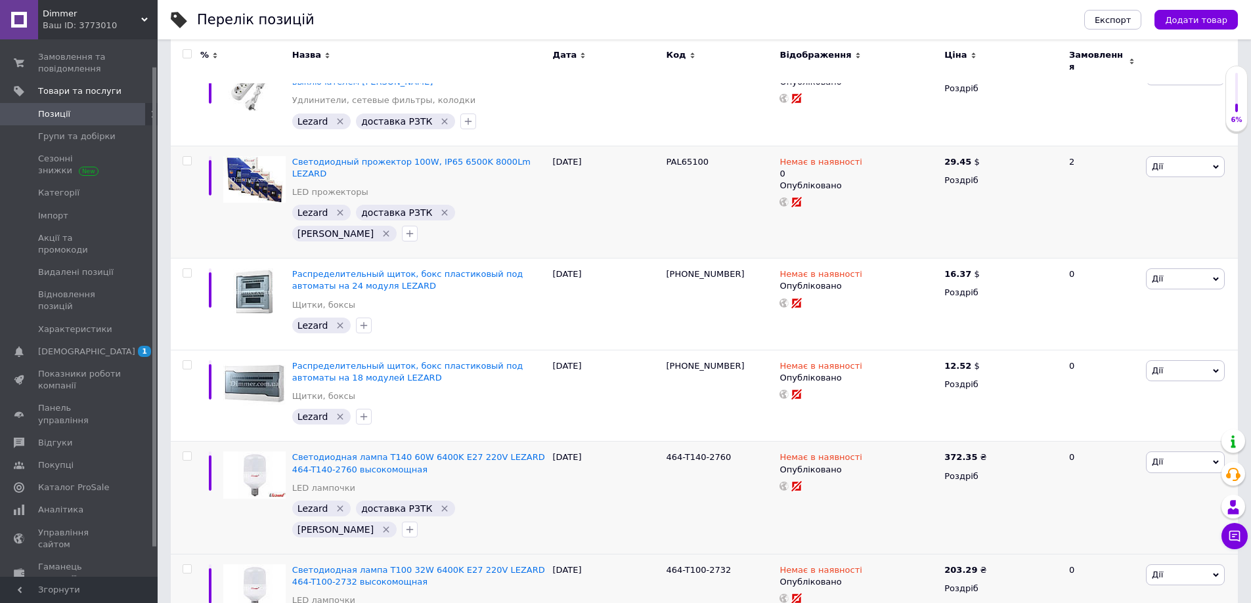
scroll to position [1241, 0]
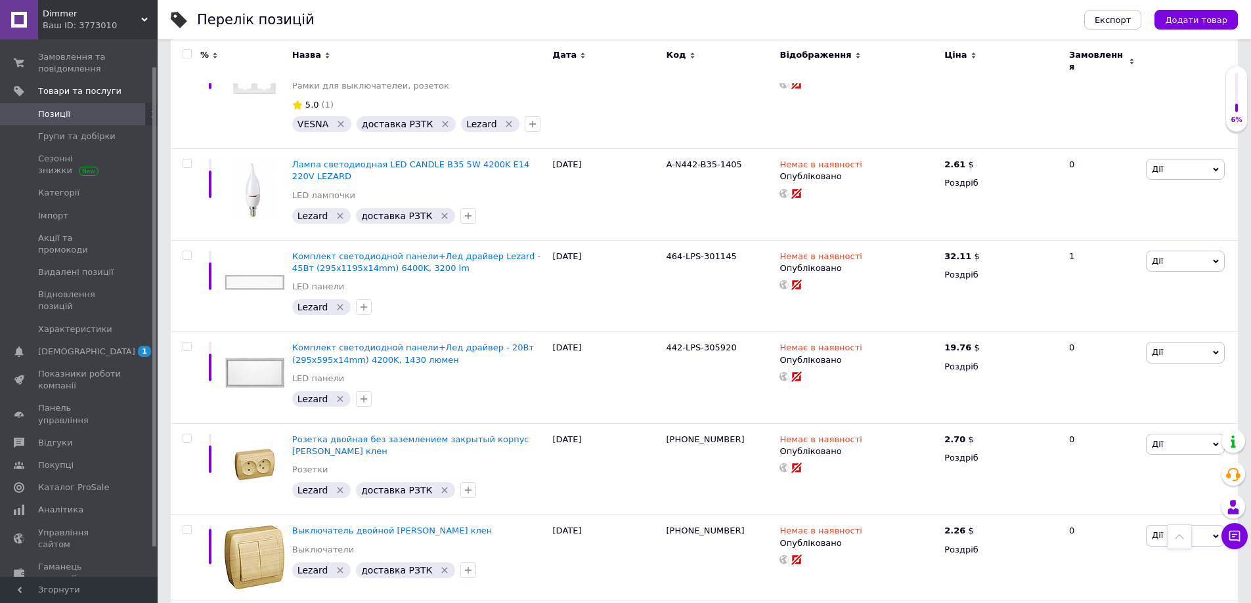
scroll to position [8570, 0]
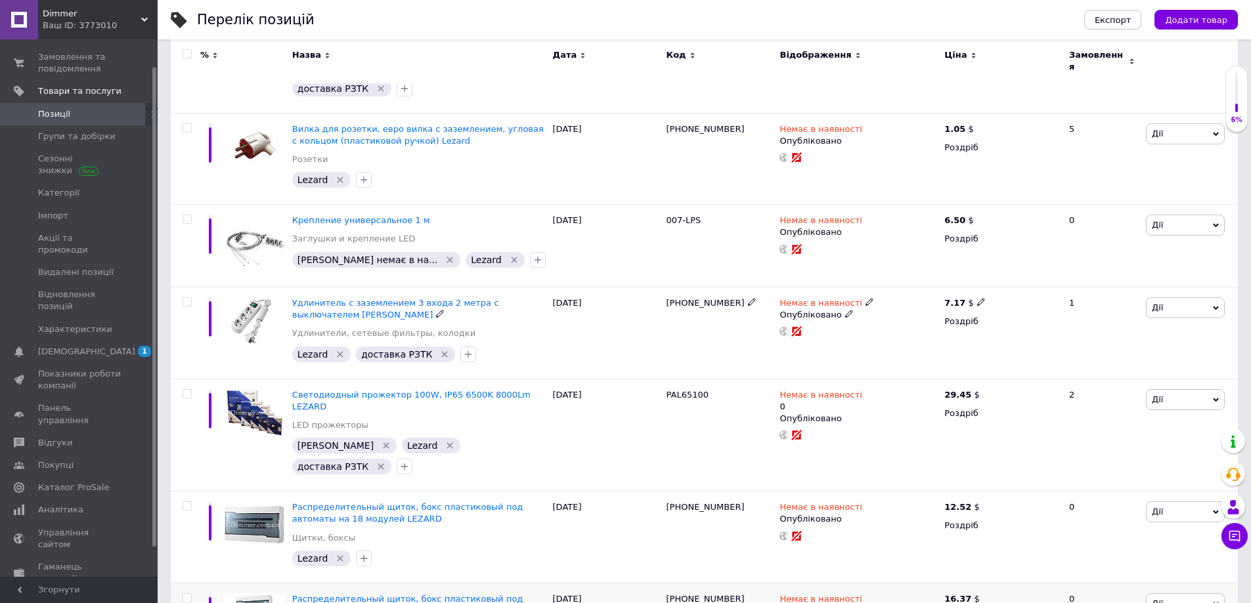
scroll to position [1241, 0]
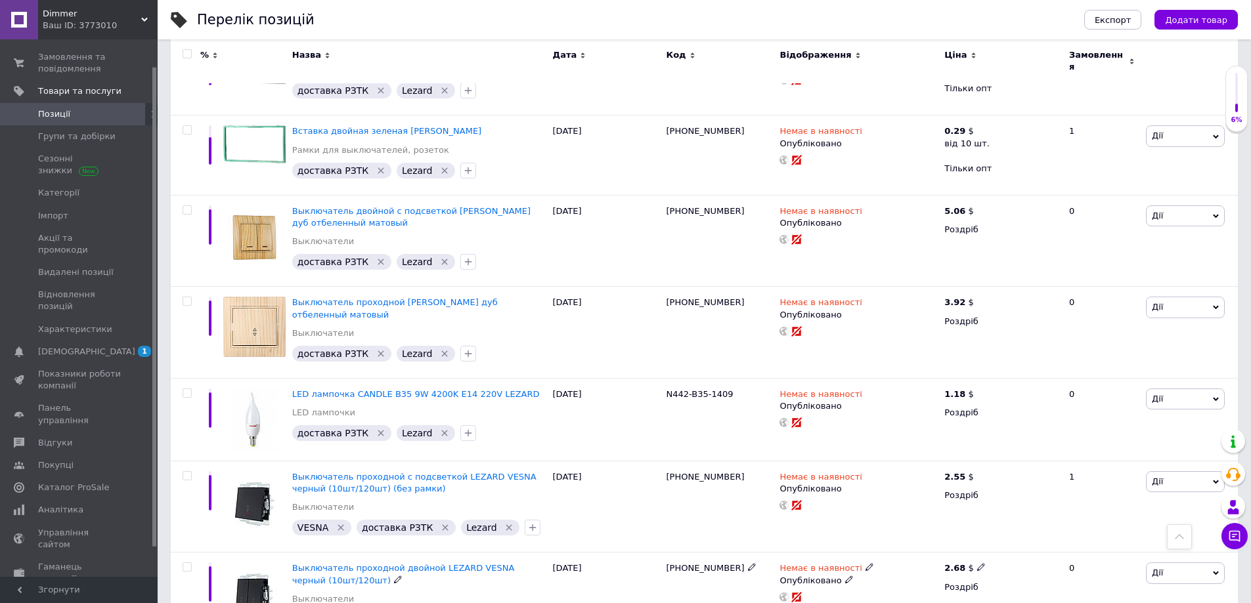
scroll to position [7585, 0]
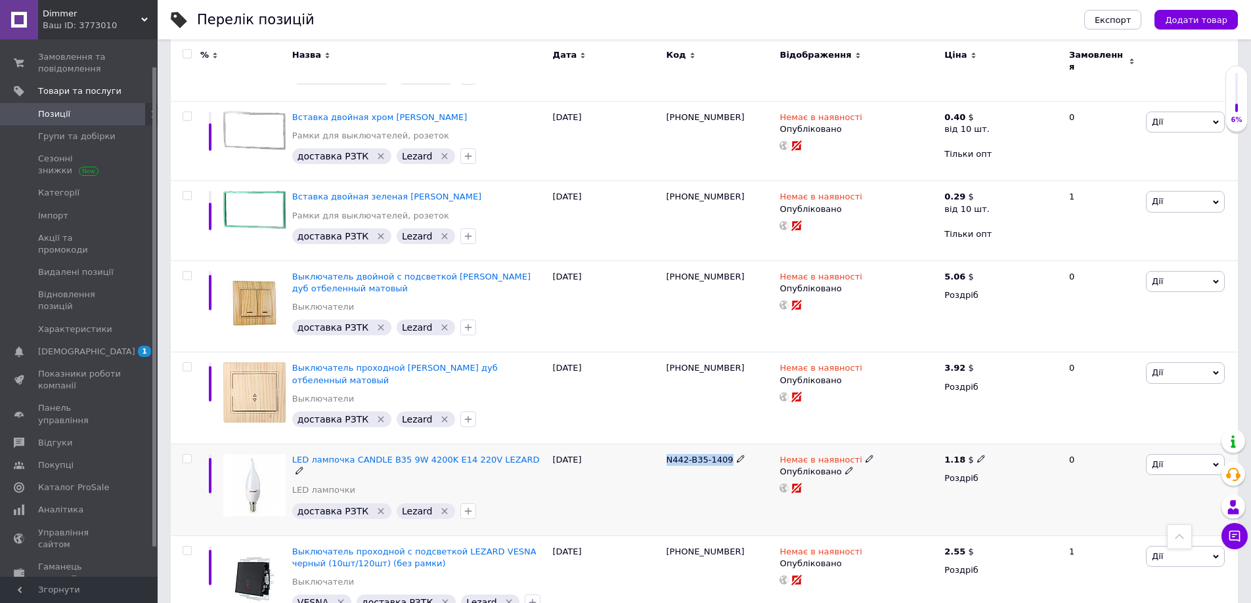
drag, startPoint x: 665, startPoint y: 313, endPoint x: 727, endPoint y: 316, distance: 61.8
click at [727, 444] on div "N442-B35-1409" at bounding box center [720, 490] width 114 height 92
click at [465, 508] on icon "button" at bounding box center [468, 511] width 7 height 7
type input "лезар"
click at [520, 569] on div "Лезард Дел" at bounding box center [541, 575] width 148 height 12
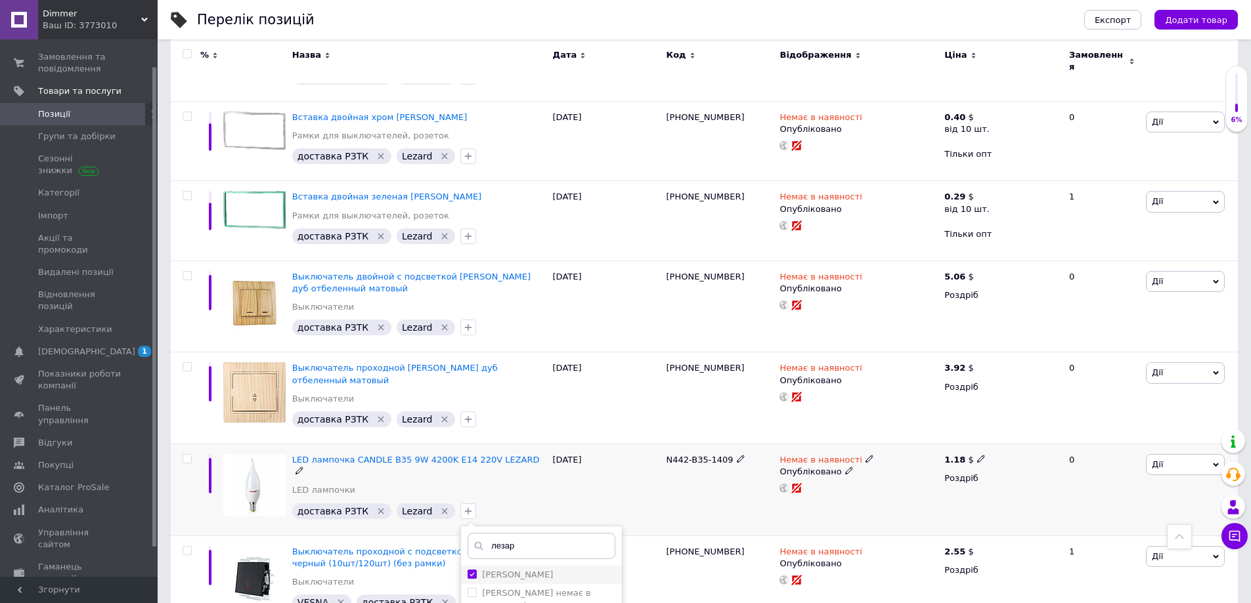
checkbox input "true"
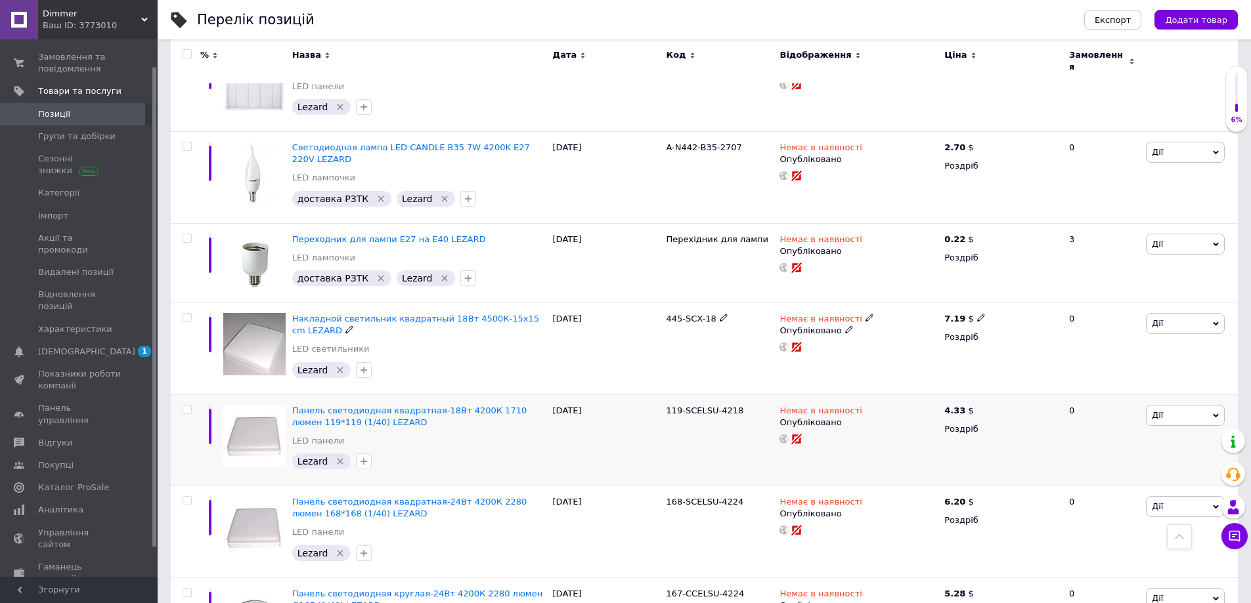
scroll to position [5681, 0]
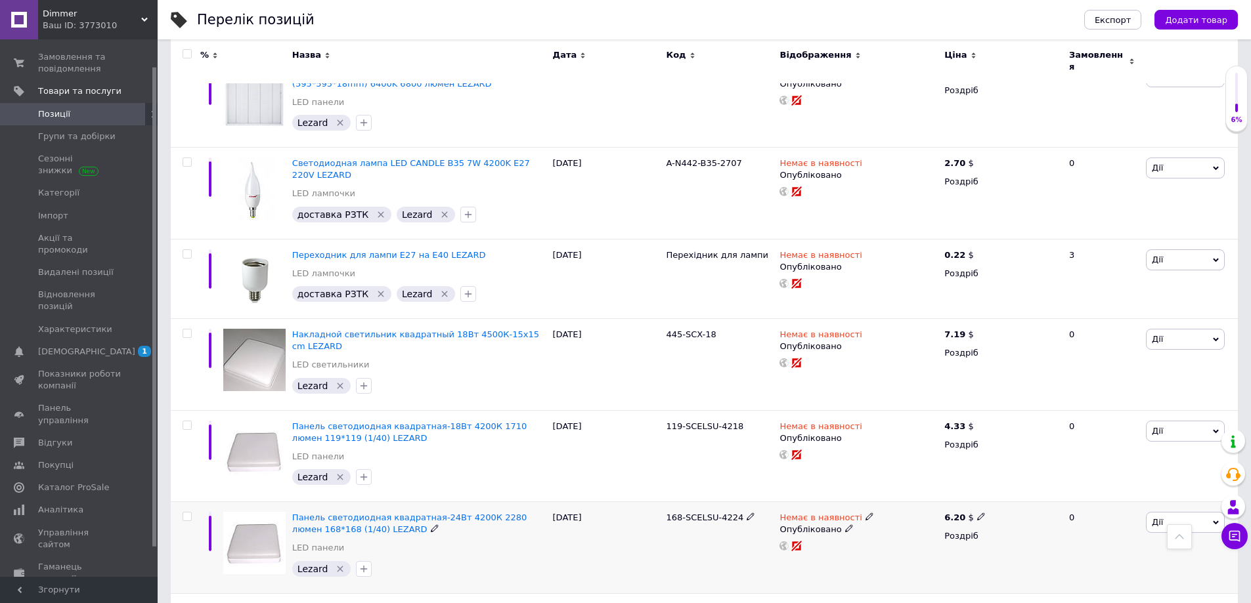
drag, startPoint x: 662, startPoint y: 383, endPoint x: 733, endPoint y: 383, distance: 71.6
click at [733, 502] on div "Панель светодиодная квадратная-24Вт 4200К 2280 люмен 168*168 (1/40) LEZARD LED …" at bounding box center [704, 548] width 1067 height 92
copy div "168-SCELSU-4224"
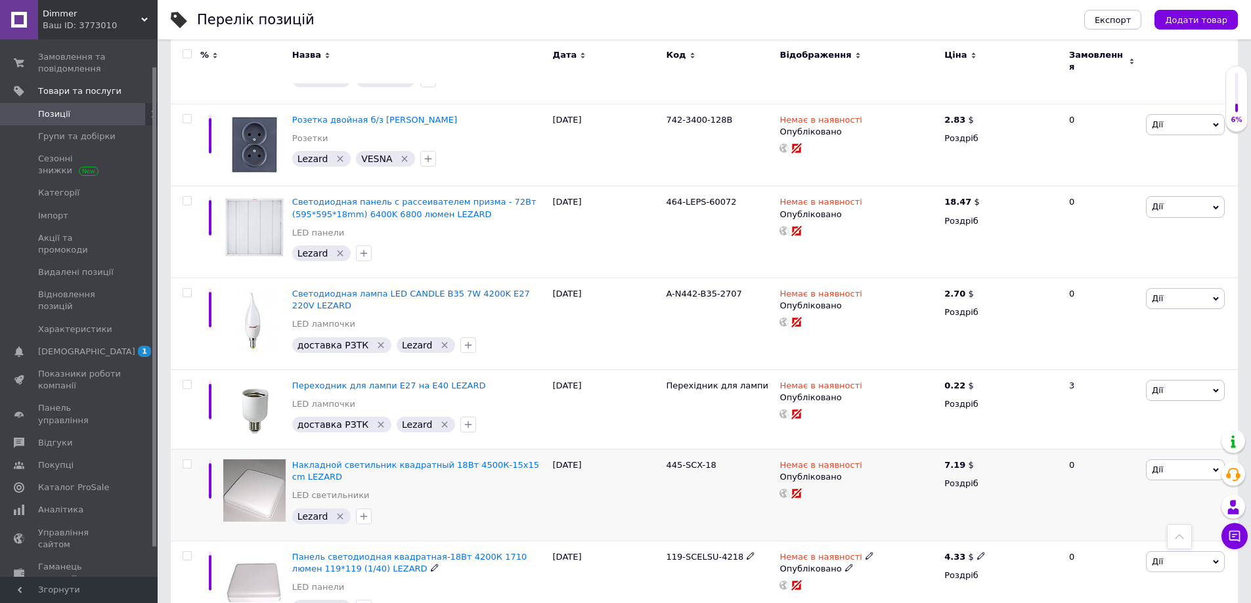
scroll to position [5550, 0]
click at [463, 420] on icon "button" at bounding box center [468, 425] width 11 height 11
click at [523, 447] on input "text" at bounding box center [541, 460] width 148 height 26
type input "лезард"
click at [565, 502] on label "Лезард немає в наявності" at bounding box center [536, 513] width 108 height 22
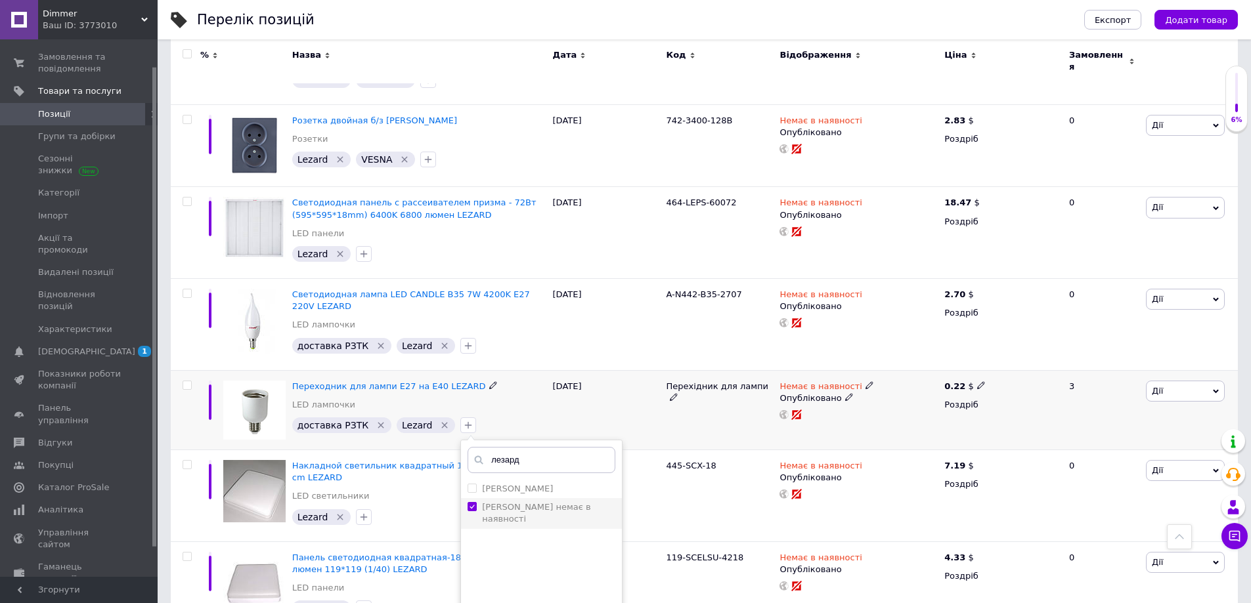
checkbox input "true"
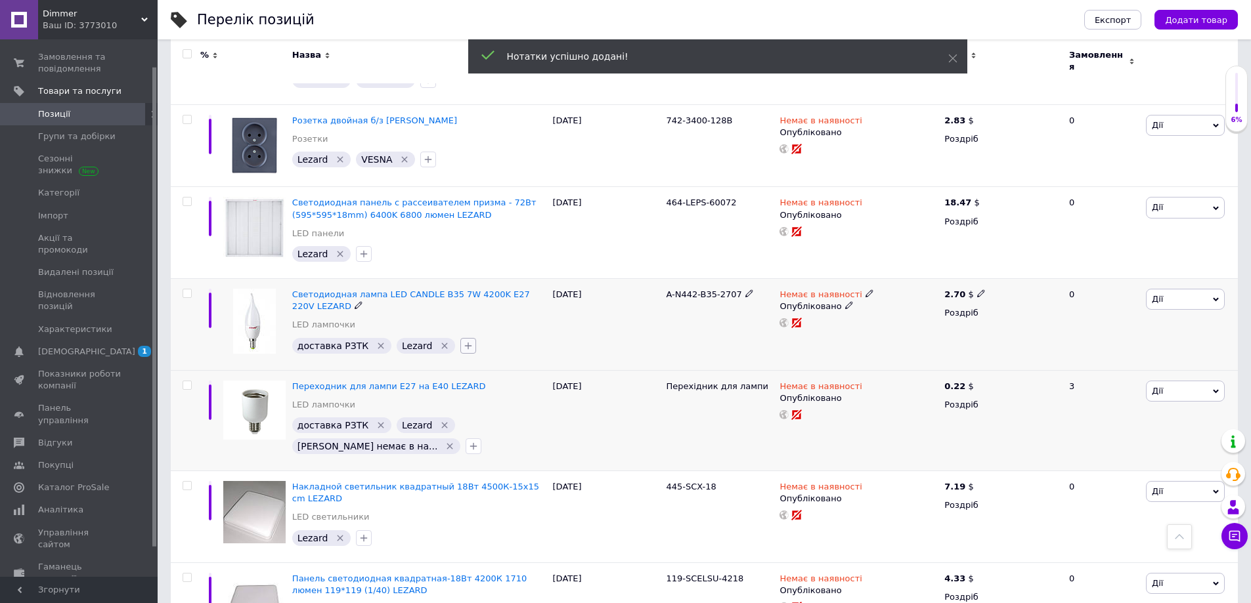
click at [465, 342] on icon "button" at bounding box center [468, 345] width 7 height 7
click at [518, 368] on input "text" at bounding box center [541, 381] width 148 height 26
type input "е"
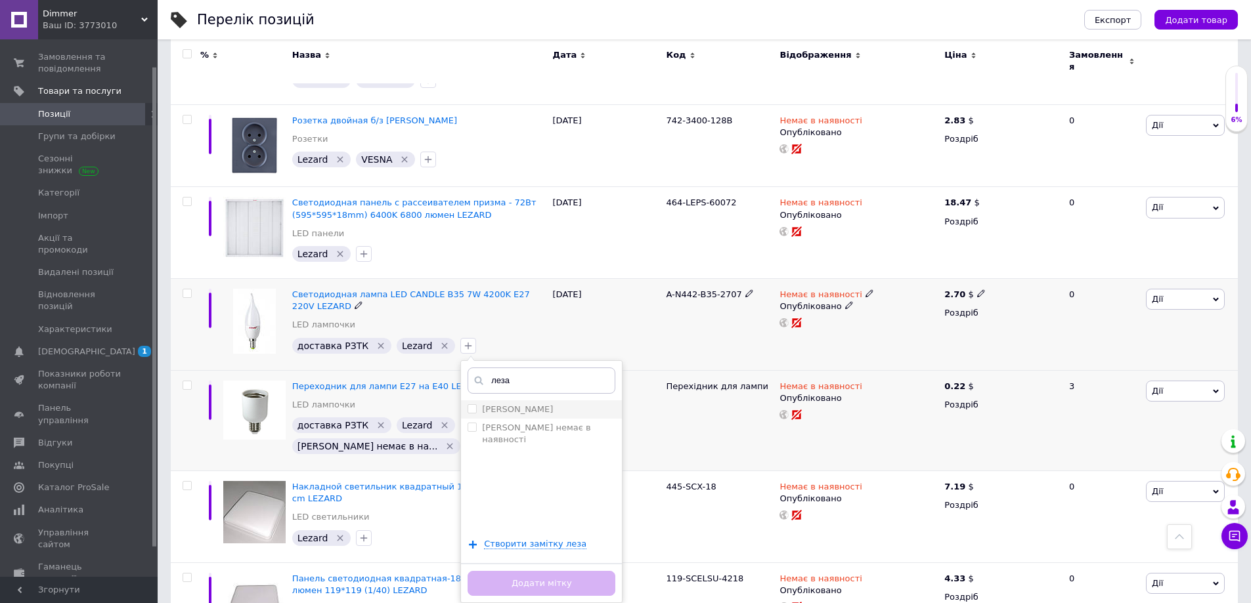
type input "леза"
click at [510, 404] on label "Лезард Дел" at bounding box center [517, 409] width 71 height 10
checkbox input "true"
click at [540, 571] on button "Додати мітку" at bounding box center [541, 584] width 148 height 26
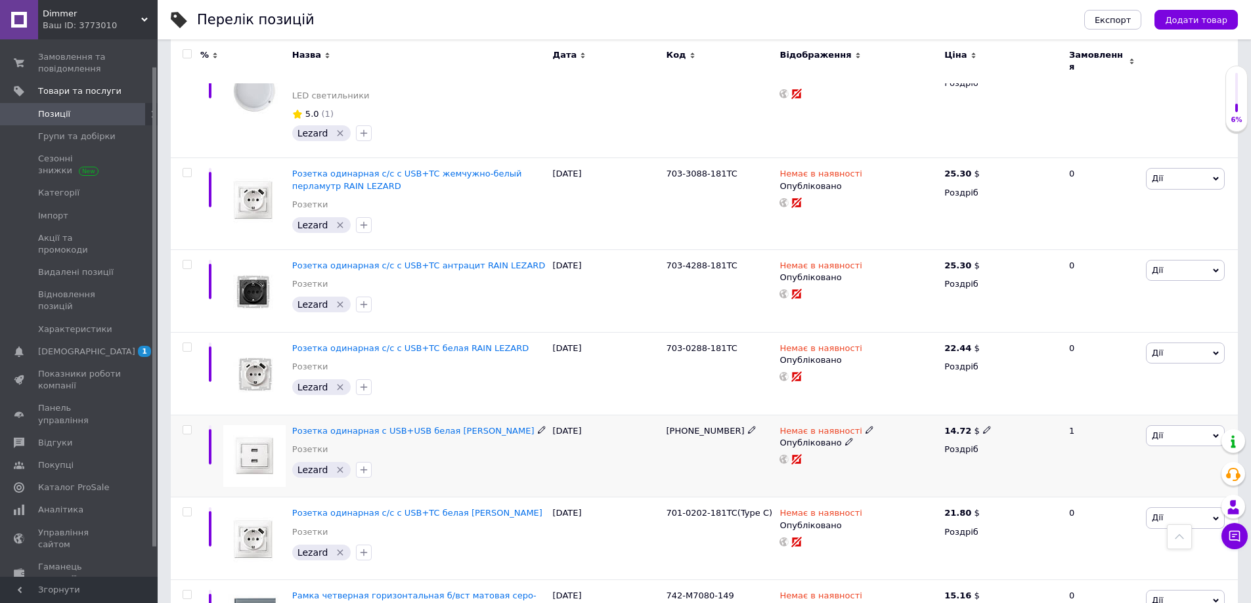
scroll to position [4106, 0]
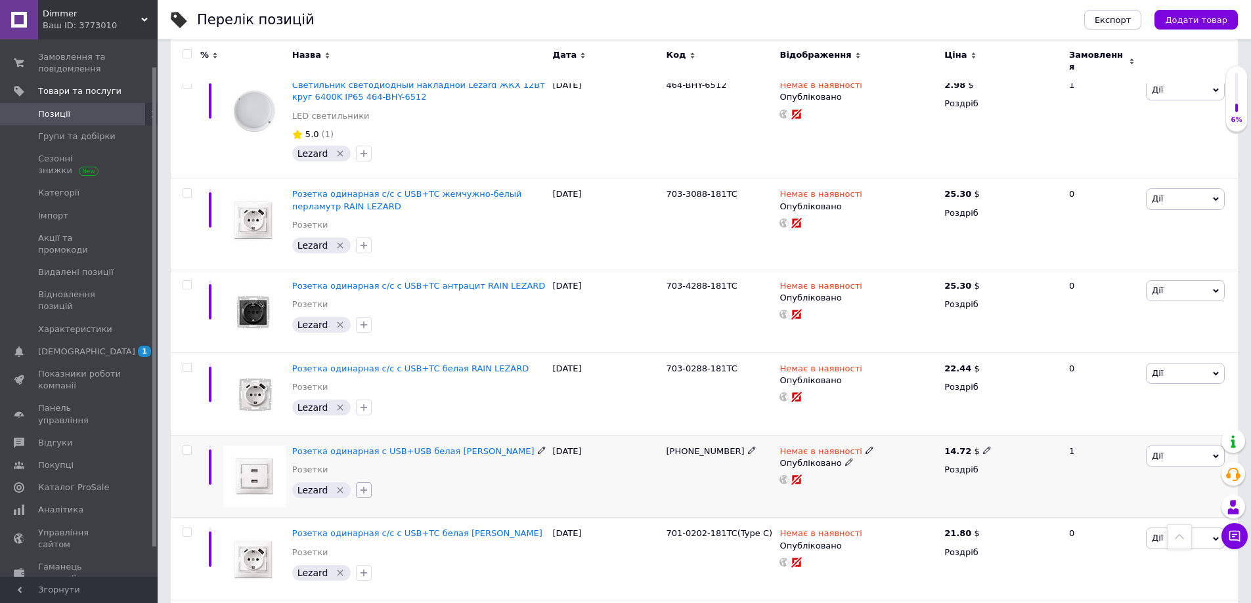
click at [364, 485] on icon "button" at bounding box center [363, 490] width 11 height 11
click at [421, 446] on div "Розетка одинарная с USB+USB белая LEZARD MIRA Розетки" at bounding box center [419, 464] width 254 height 37
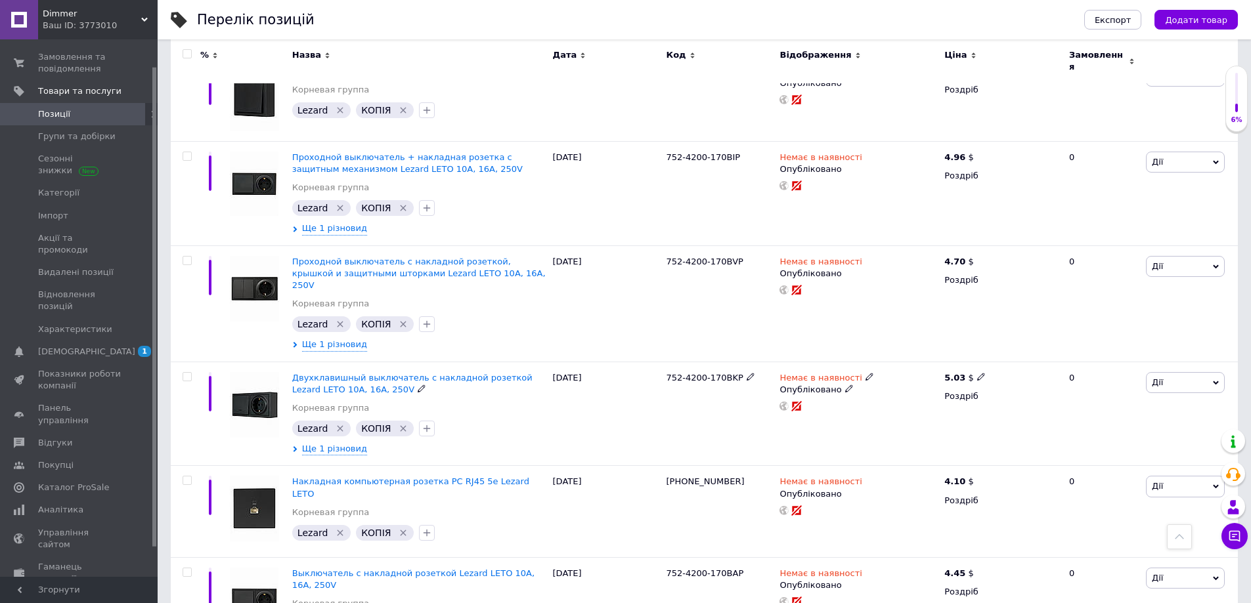
scroll to position [1611, 0]
click at [422, 320] on icon "button" at bounding box center [427, 325] width 11 height 11
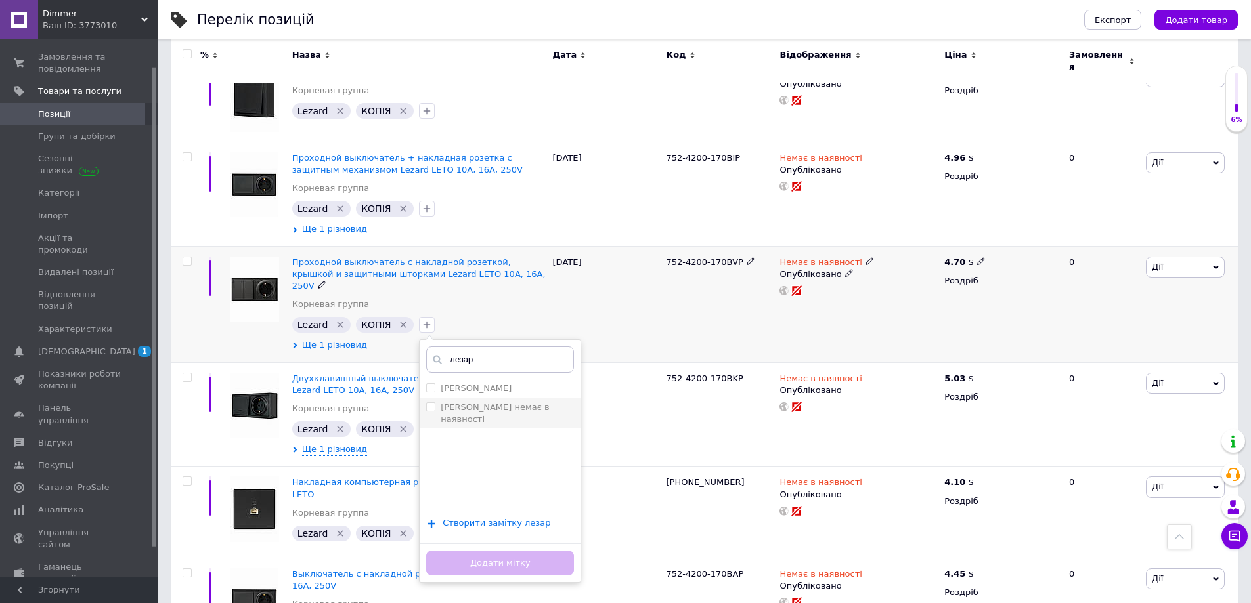
type input "лезар"
click at [472, 402] on label "Лезард немає в наявності" at bounding box center [495, 413] width 108 height 22
checkbox input "true"
click at [511, 551] on button "Додати мітку" at bounding box center [500, 564] width 148 height 26
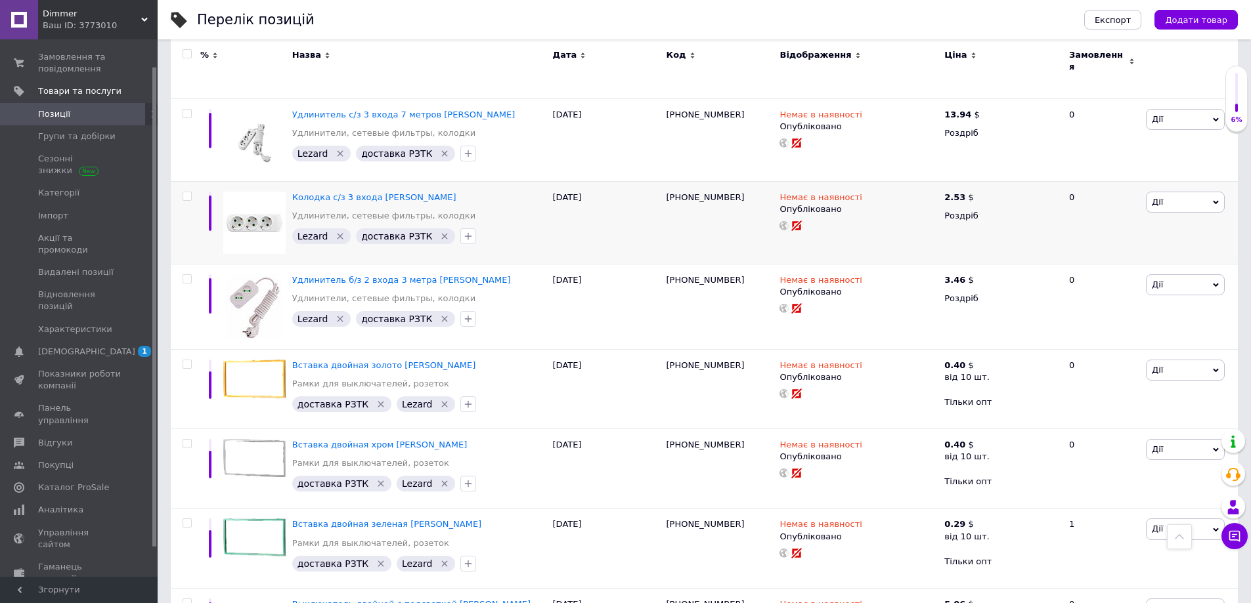
scroll to position [8591, 0]
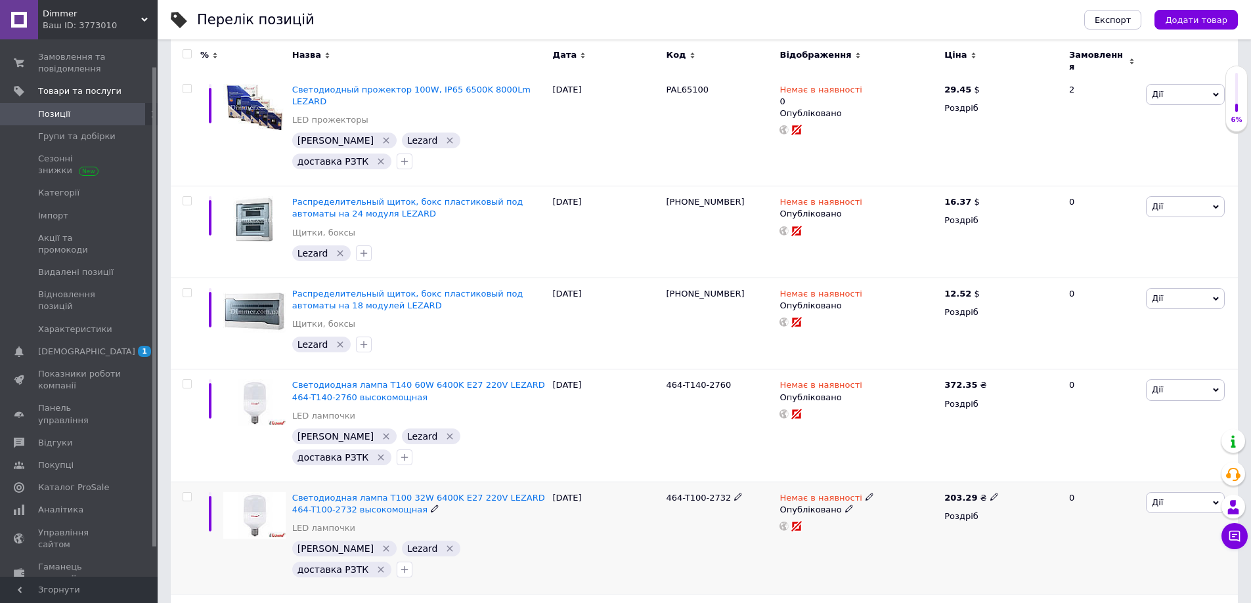
scroll to position [1241, 0]
